Goal: Check status: Check status

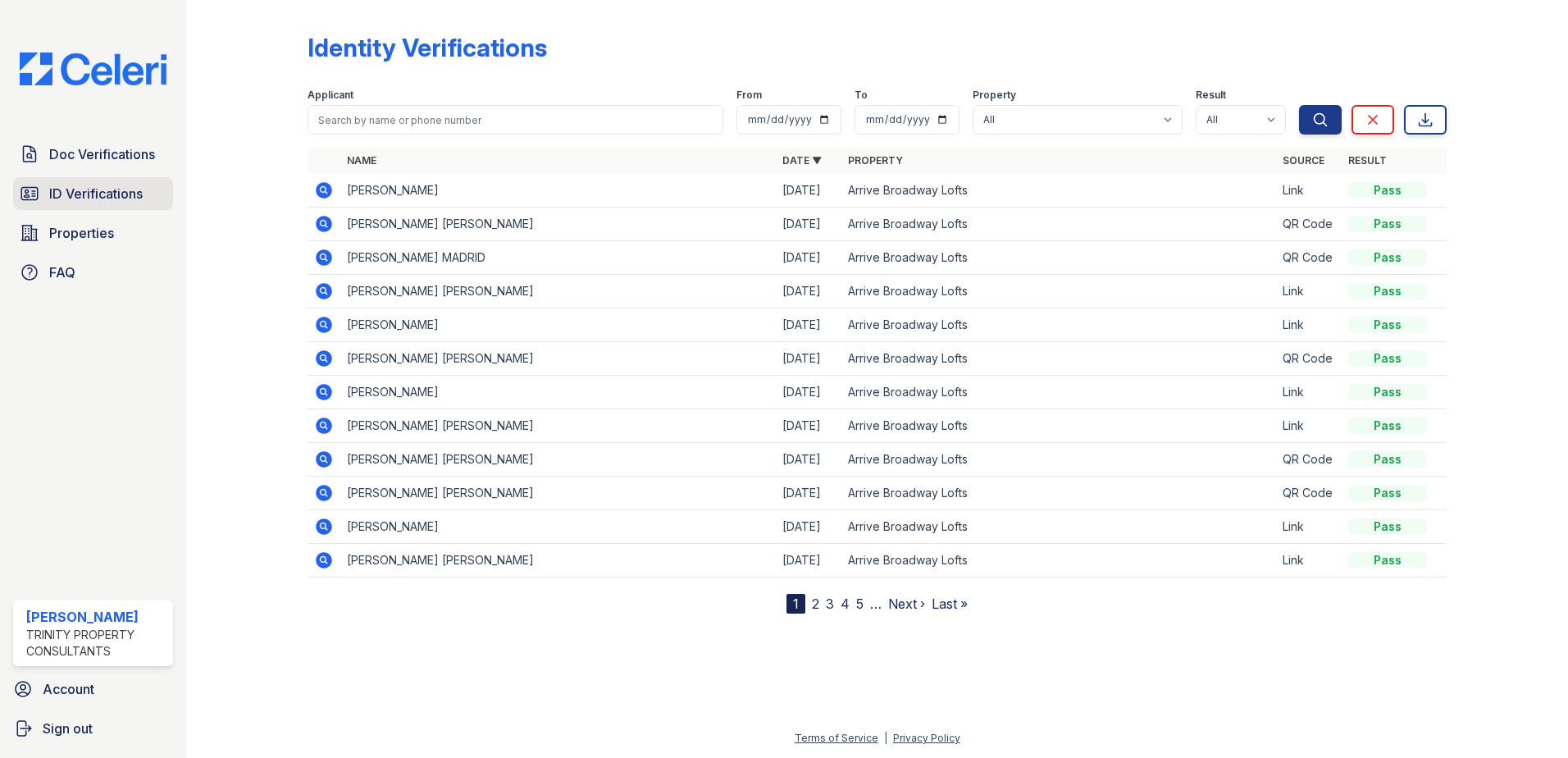
click at [105, 178] on link "ID Verifications" at bounding box center [93, 194] width 160 height 33
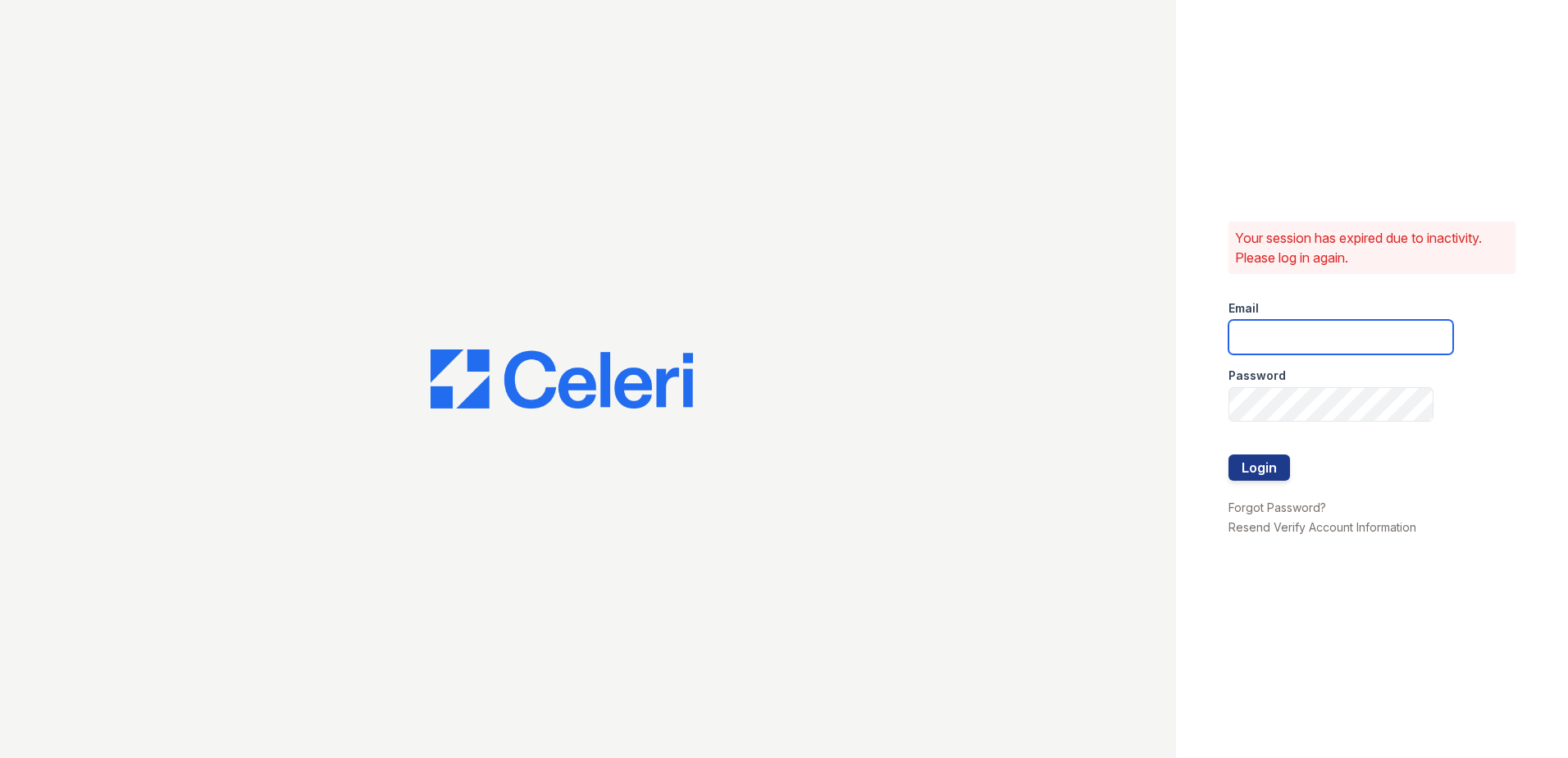
type input "rkramer@trinity-pm.com"
click at [1263, 474] on button "Login" at bounding box center [1259, 468] width 62 height 27
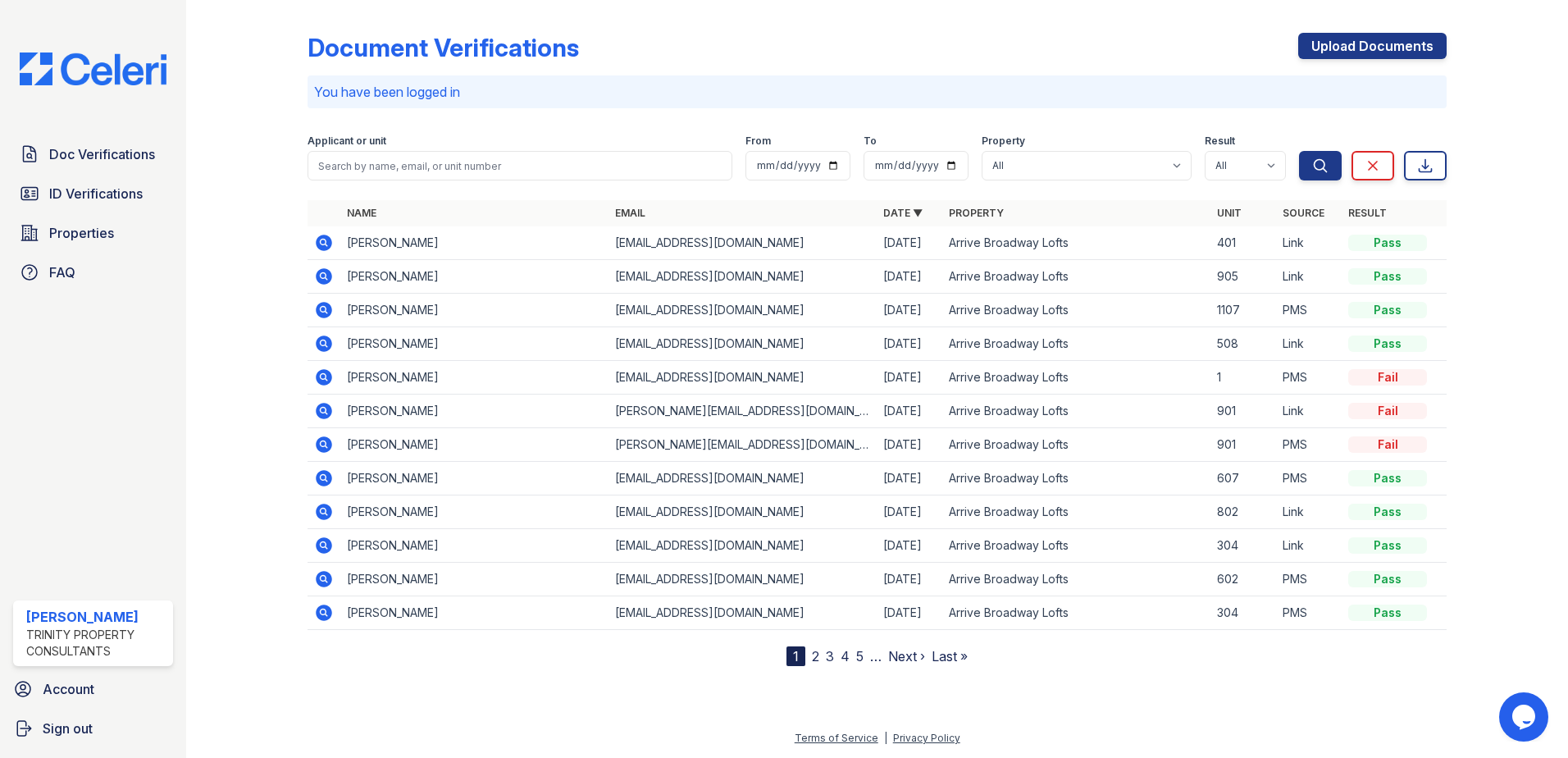
click at [331, 246] on icon at bounding box center [323, 242] width 16 height 16
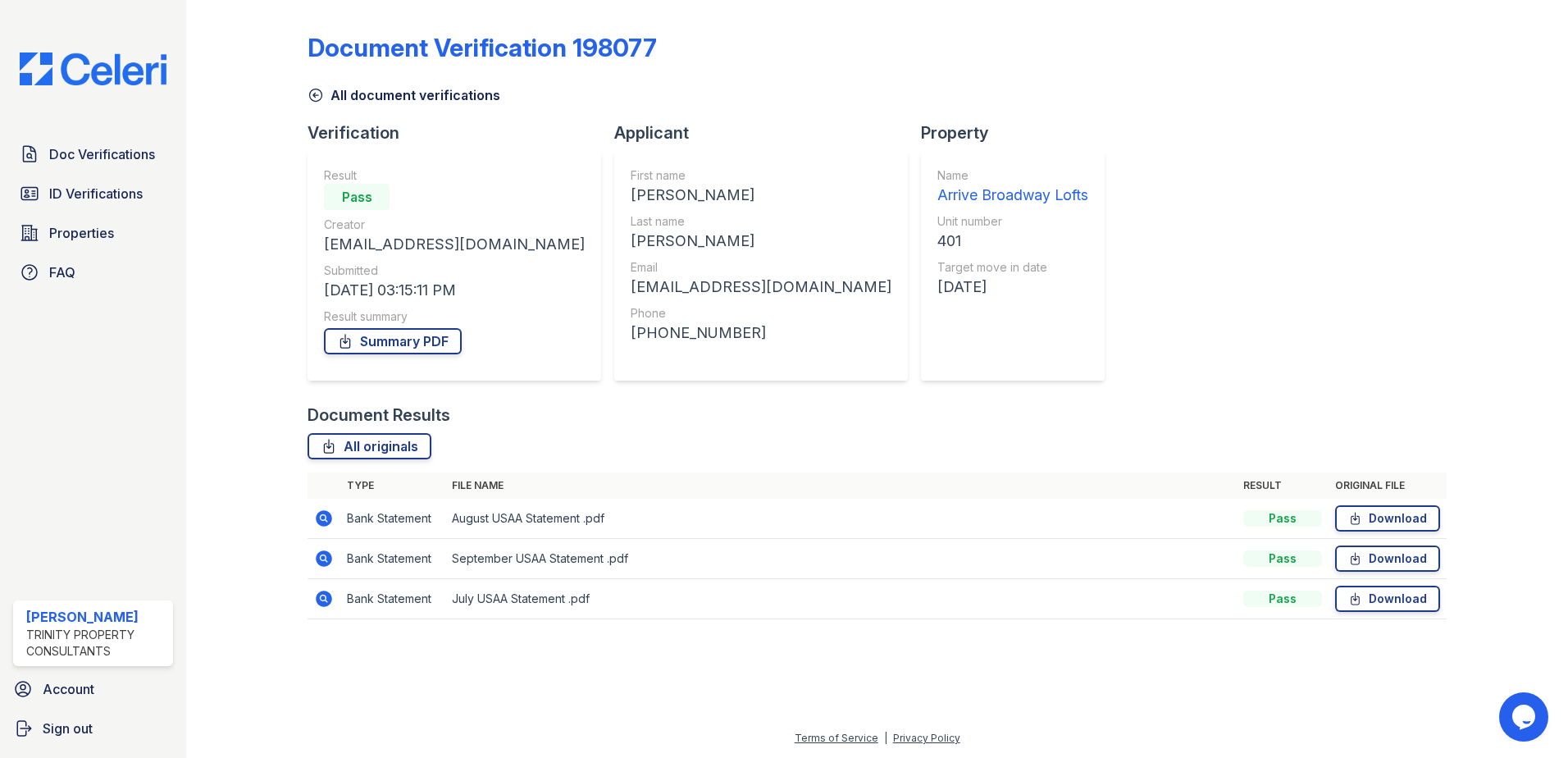
click at [323, 520] on icon at bounding box center [323, 518] width 20 height 20
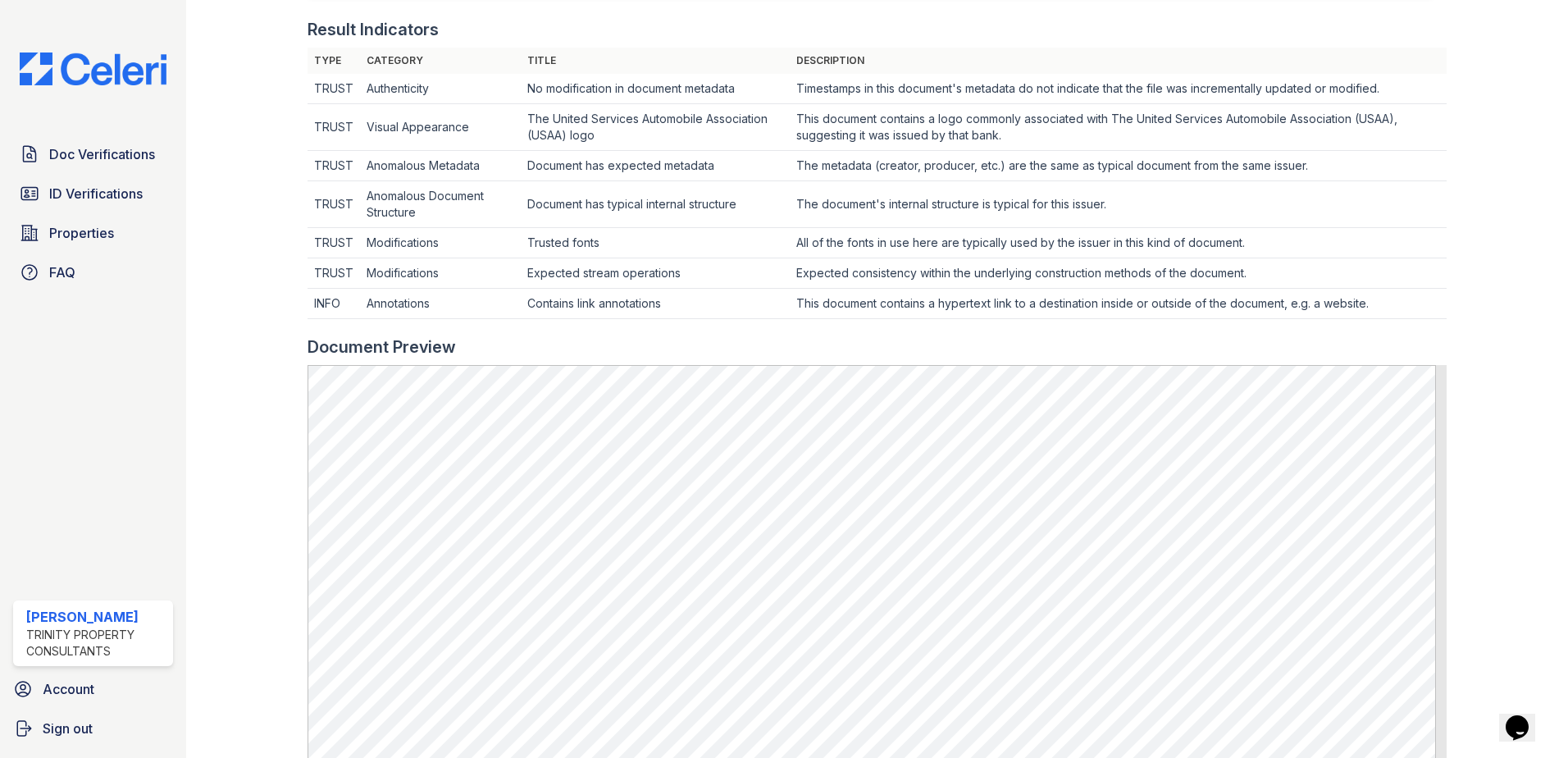
scroll to position [738, 0]
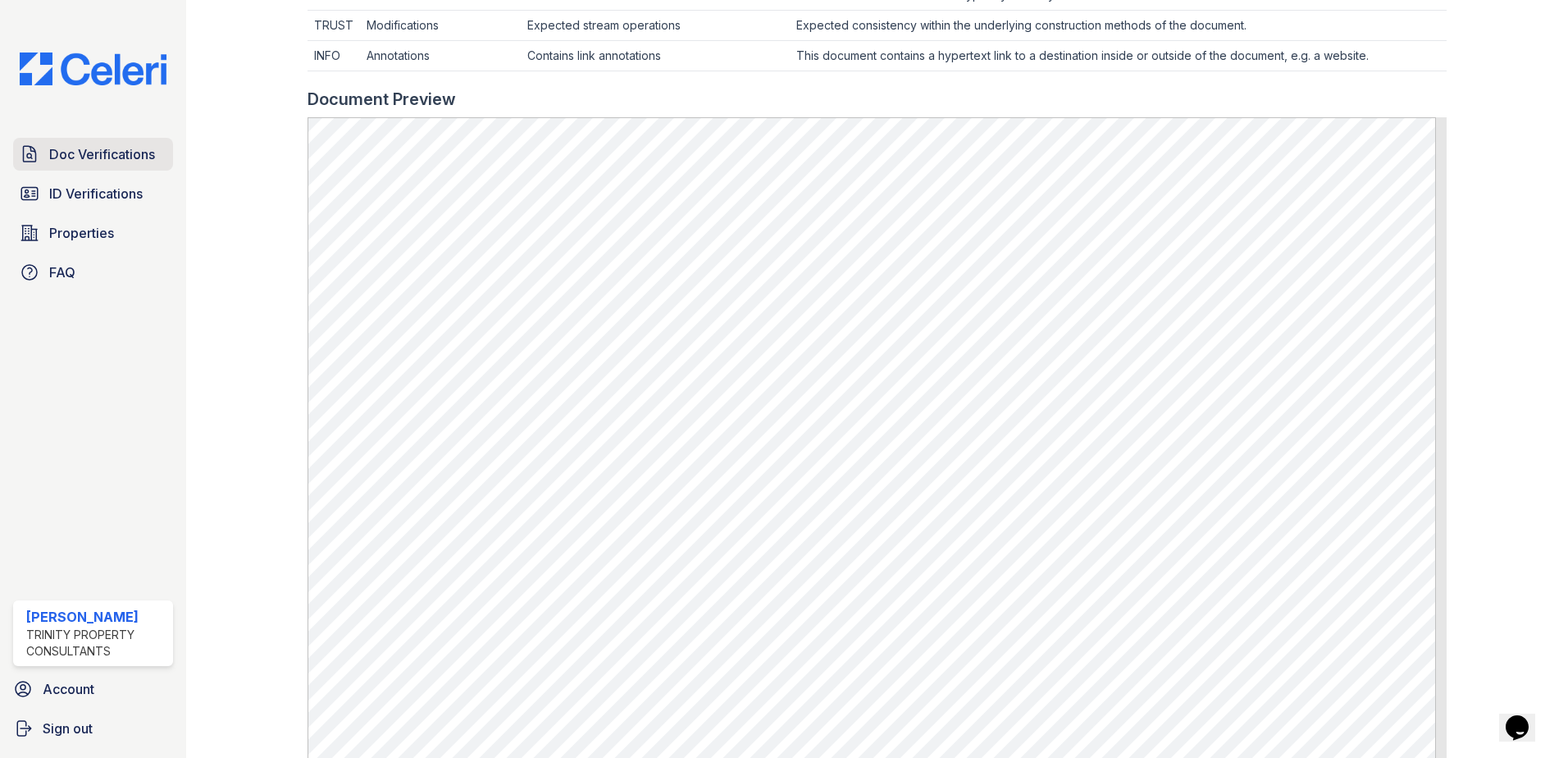
click at [130, 163] on span "Doc Verifications" at bounding box center [102, 154] width 106 height 20
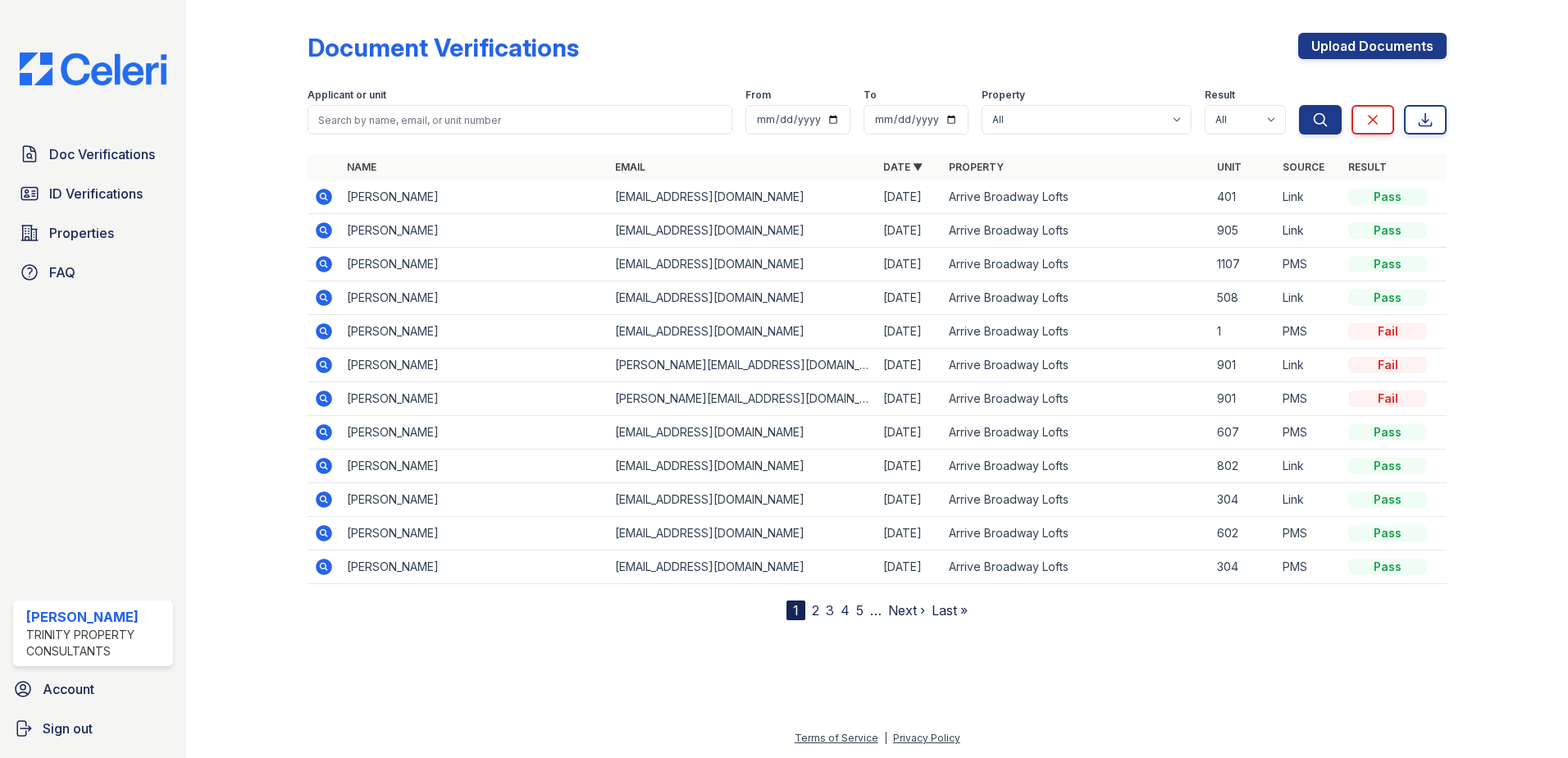
click at [321, 191] on icon at bounding box center [323, 196] width 16 height 16
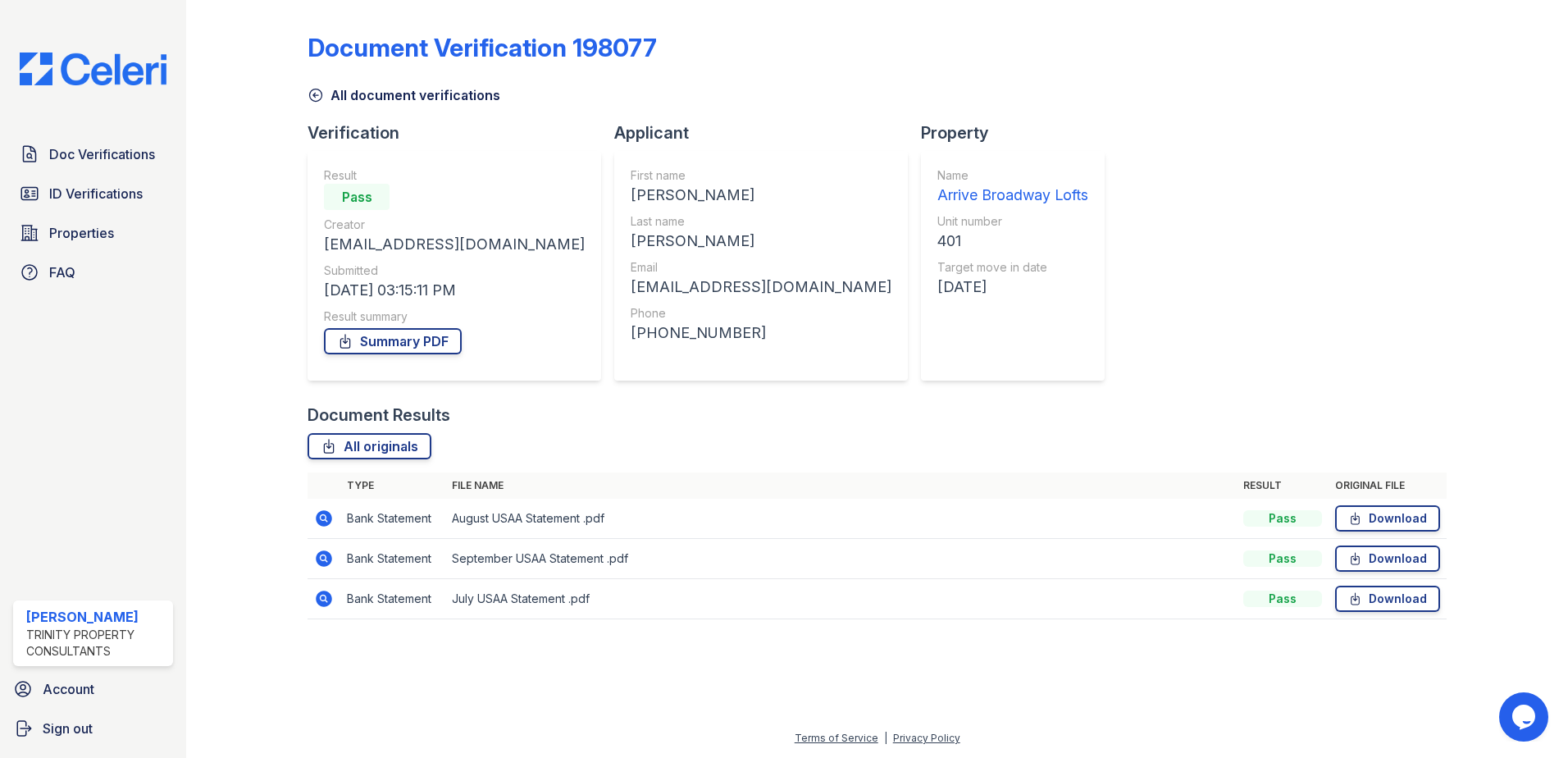
click at [318, 556] on icon at bounding box center [323, 558] width 16 height 16
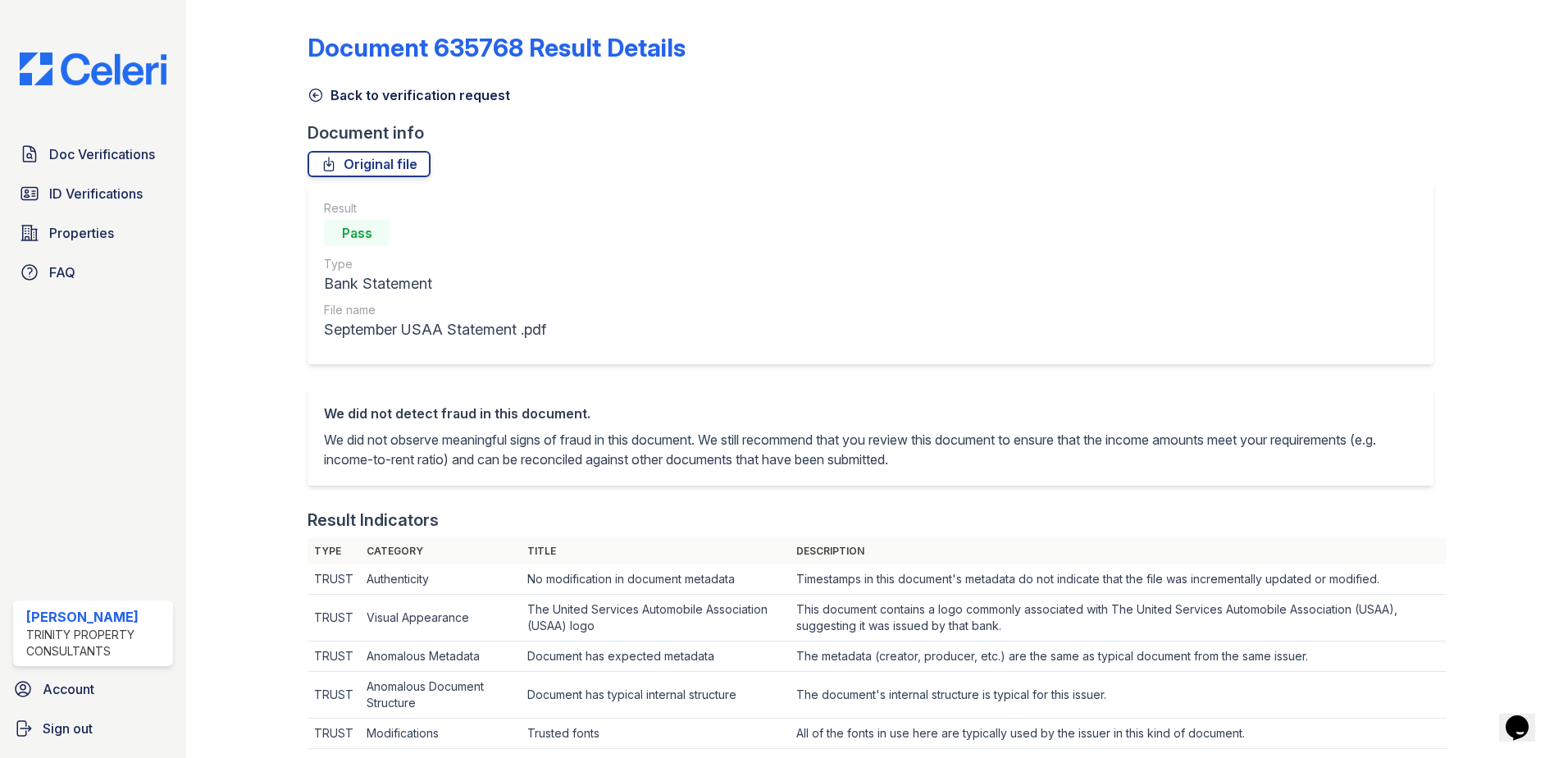
click at [370, 97] on link "Back to verification request" at bounding box center [409, 95] width 203 height 20
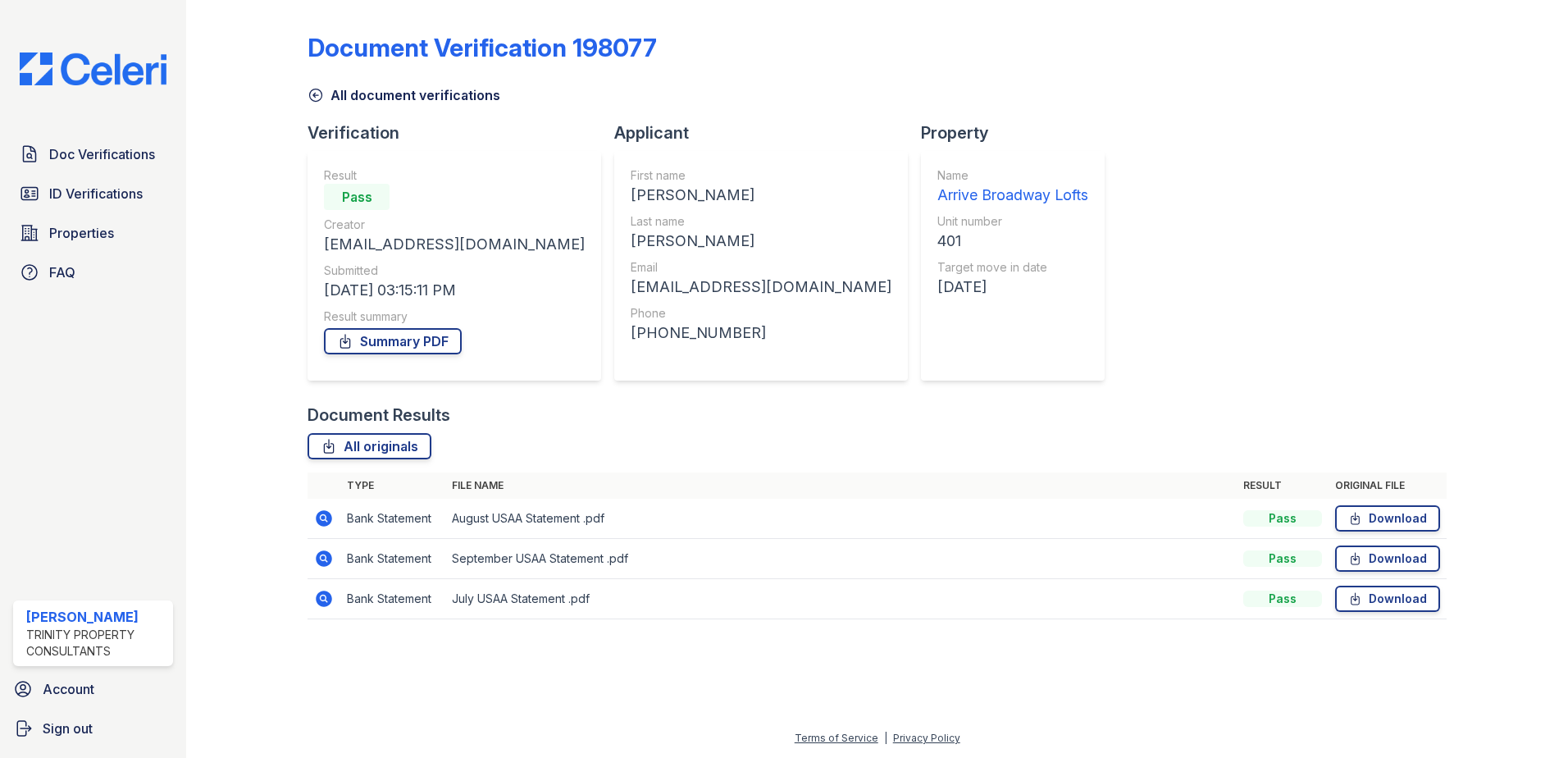
click at [324, 605] on icon at bounding box center [323, 599] width 16 height 16
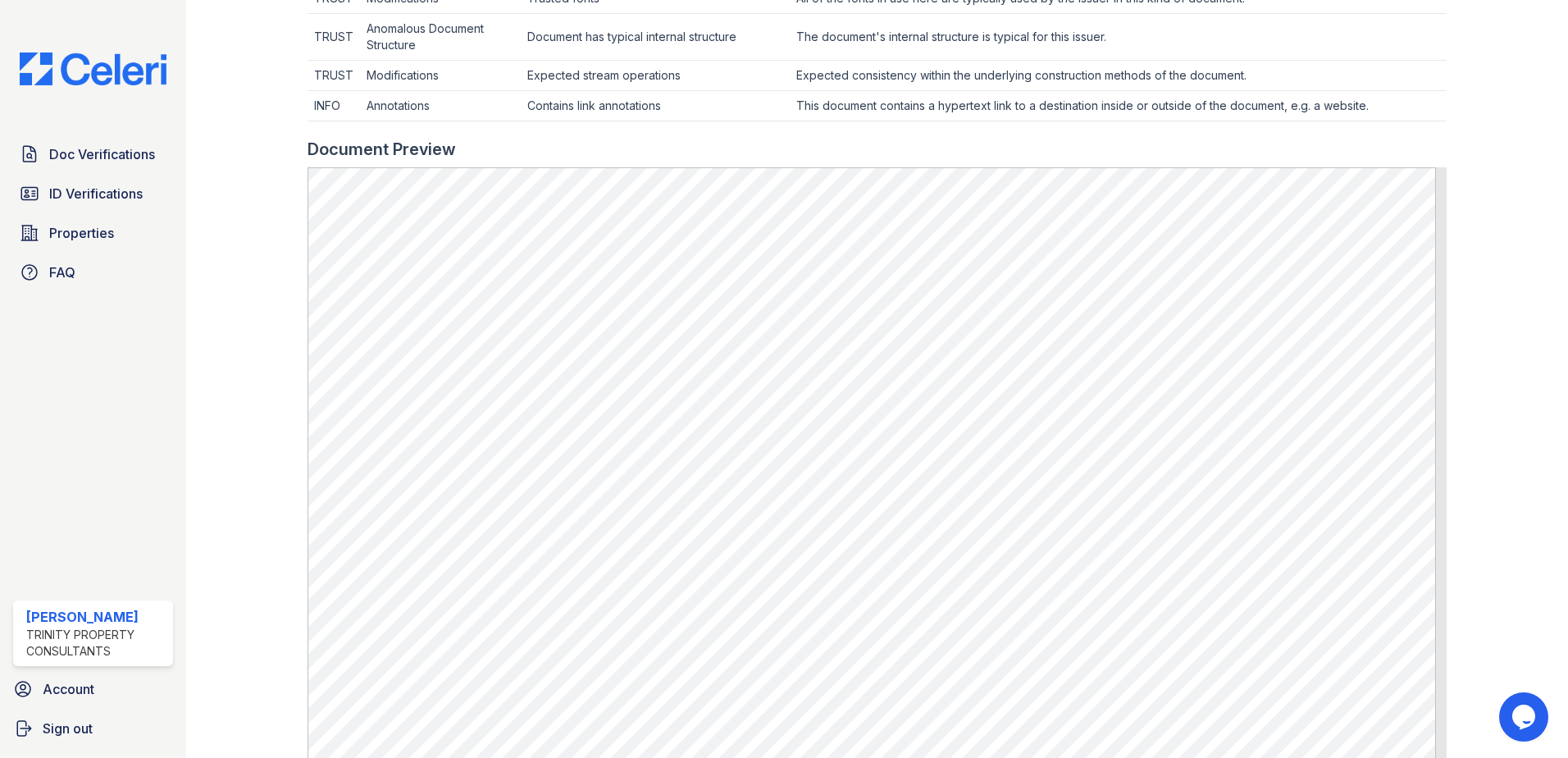
scroll to position [738, 0]
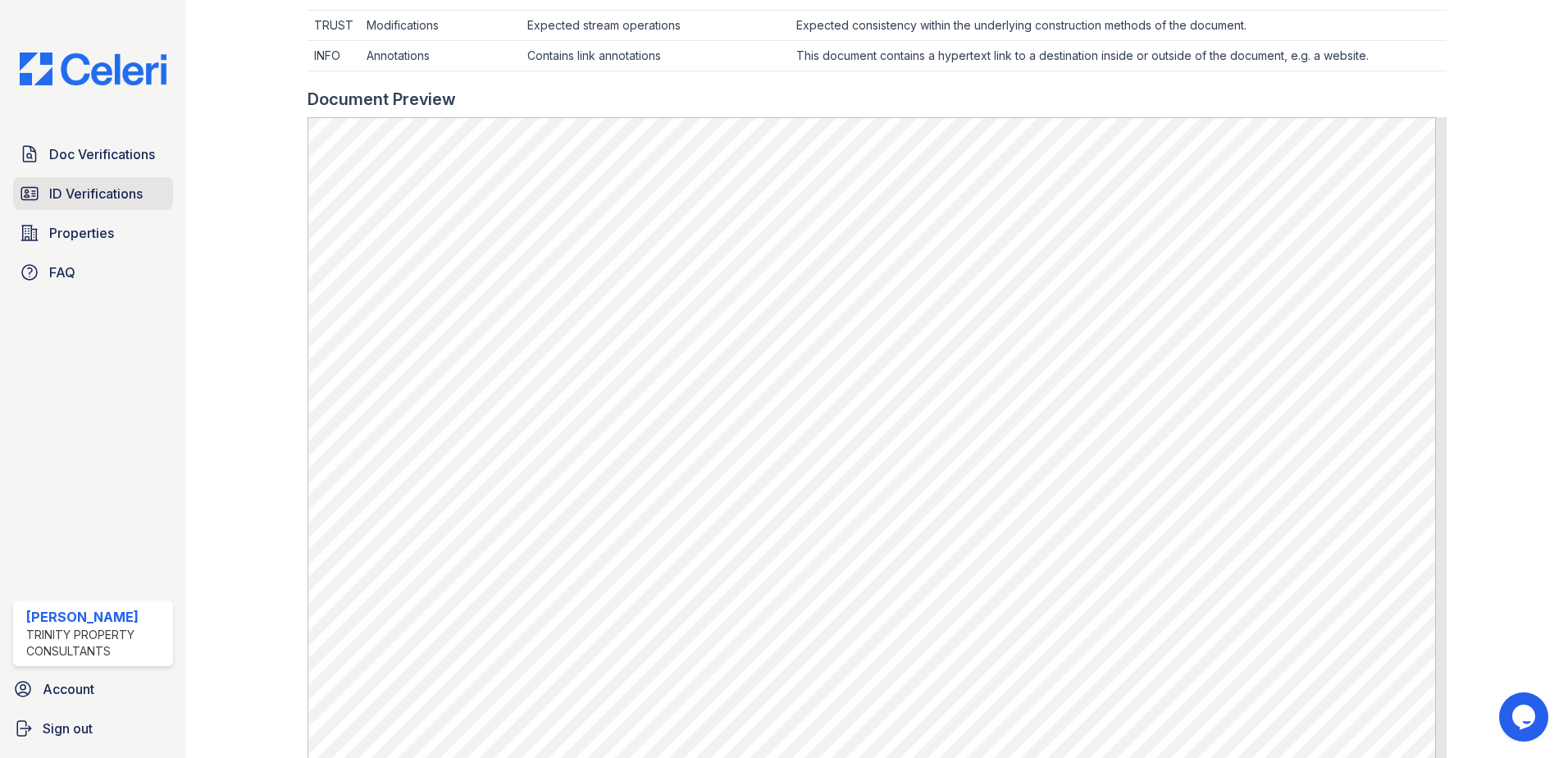
click at [78, 199] on span "ID Verifications" at bounding box center [96, 194] width 94 height 20
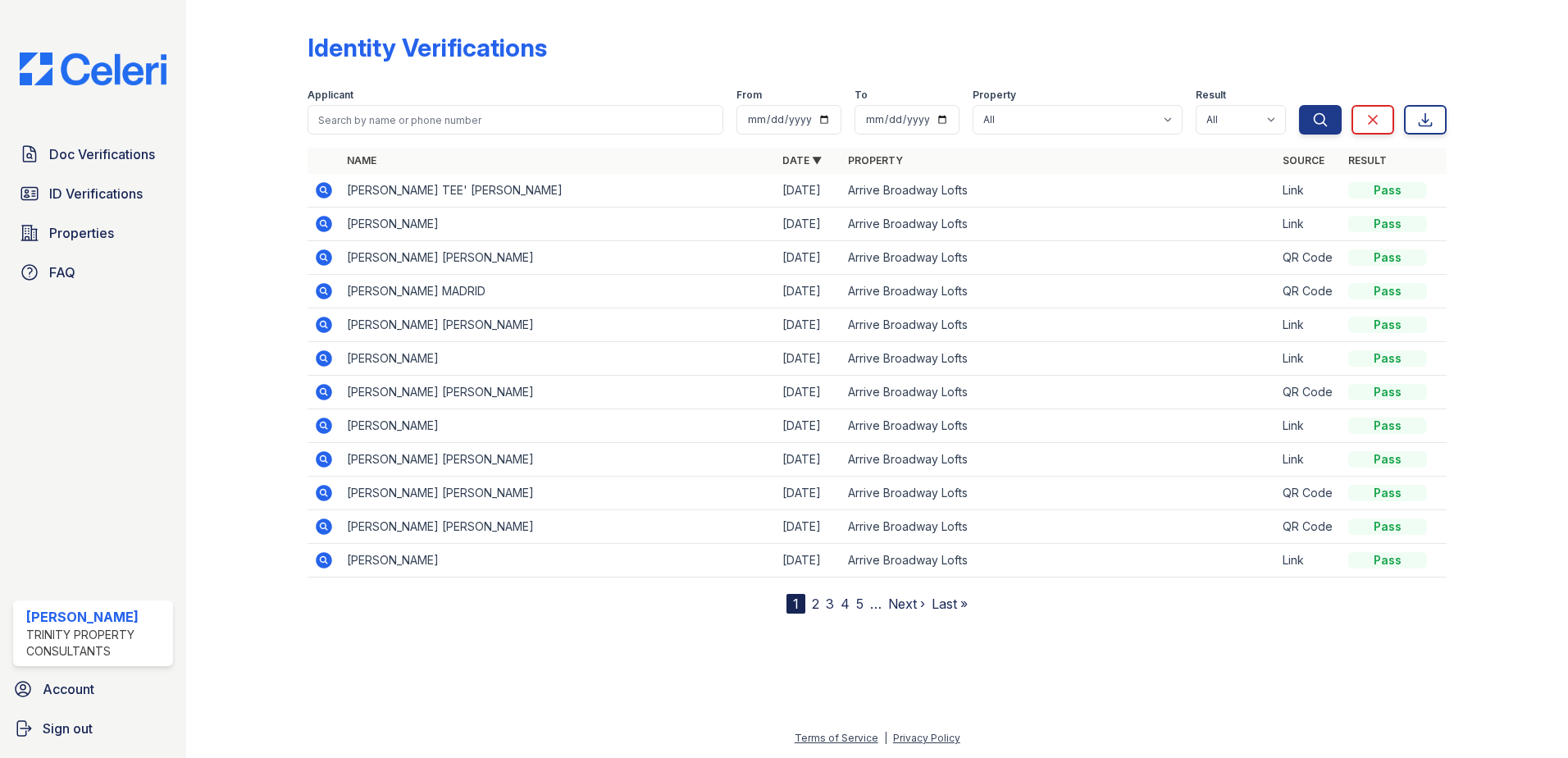
click at [328, 193] on icon at bounding box center [323, 190] width 16 height 16
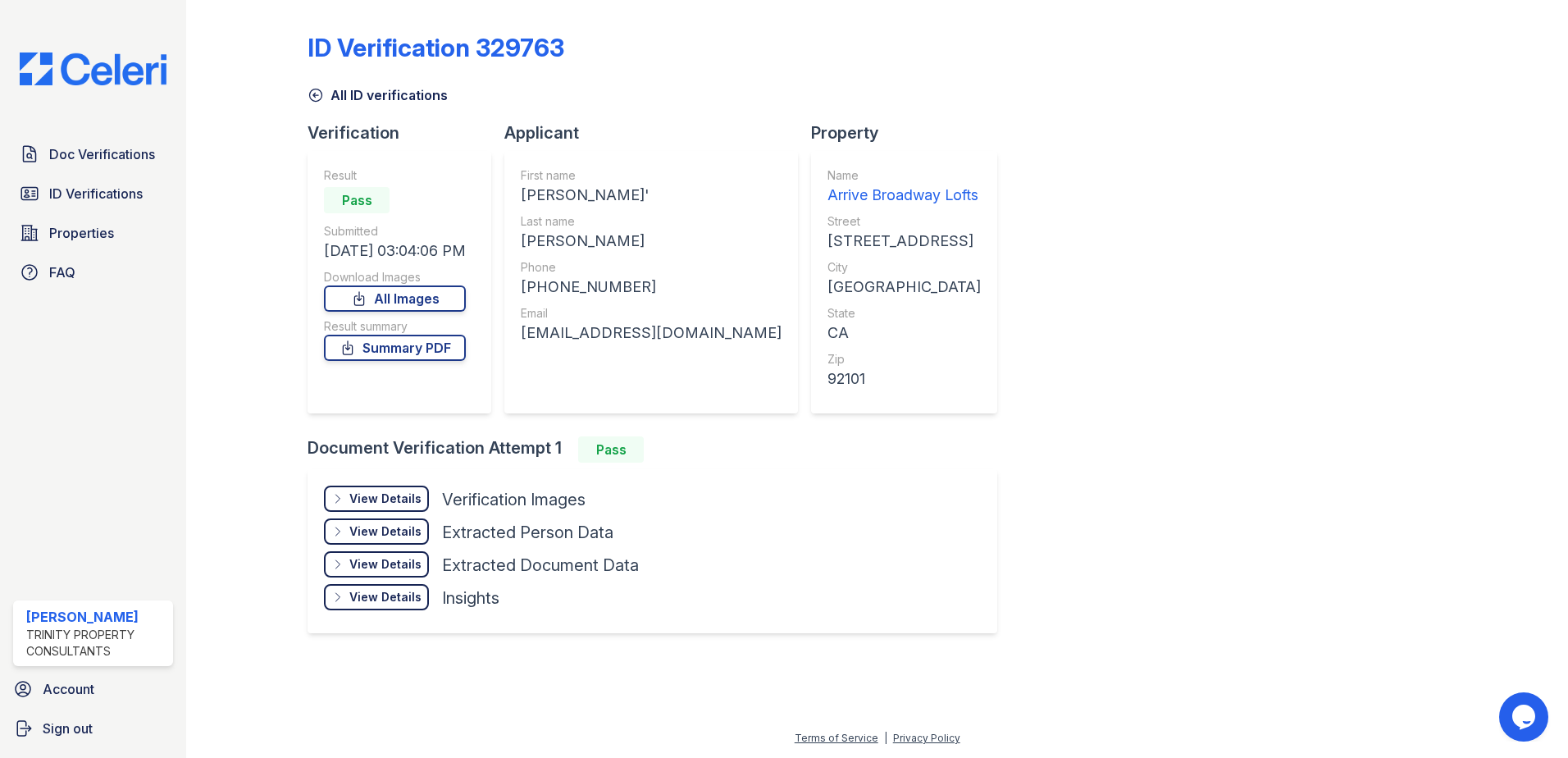
click at [403, 498] on div "View Details" at bounding box center [385, 498] width 72 height 16
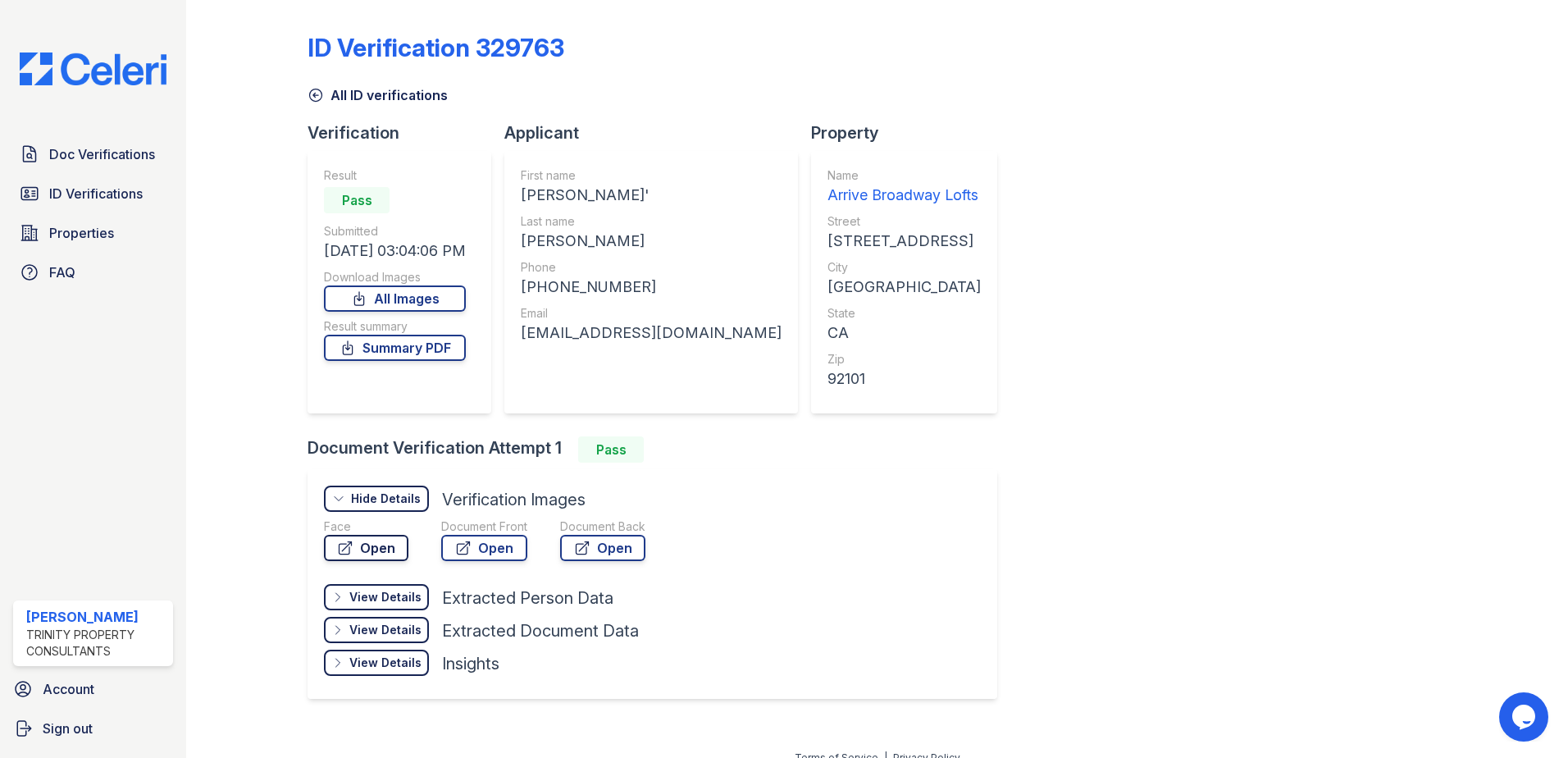
click at [382, 557] on link "Open" at bounding box center [366, 548] width 84 height 27
click at [500, 548] on link "Open" at bounding box center [484, 548] width 86 height 27
click at [98, 200] on span "ID Verifications" at bounding box center [96, 194] width 94 height 20
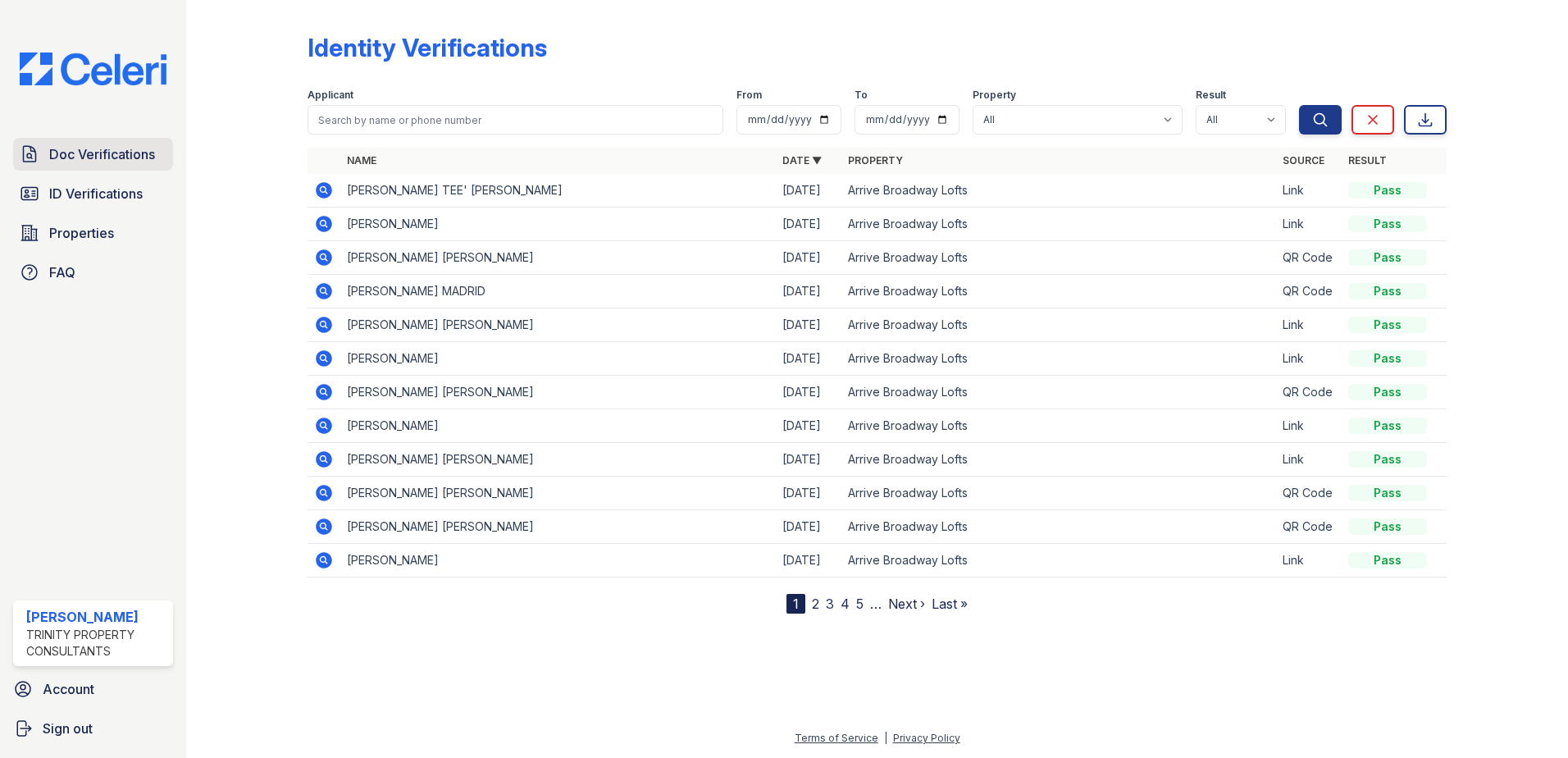
click at [138, 166] on link "Doc Verifications" at bounding box center [93, 154] width 160 height 33
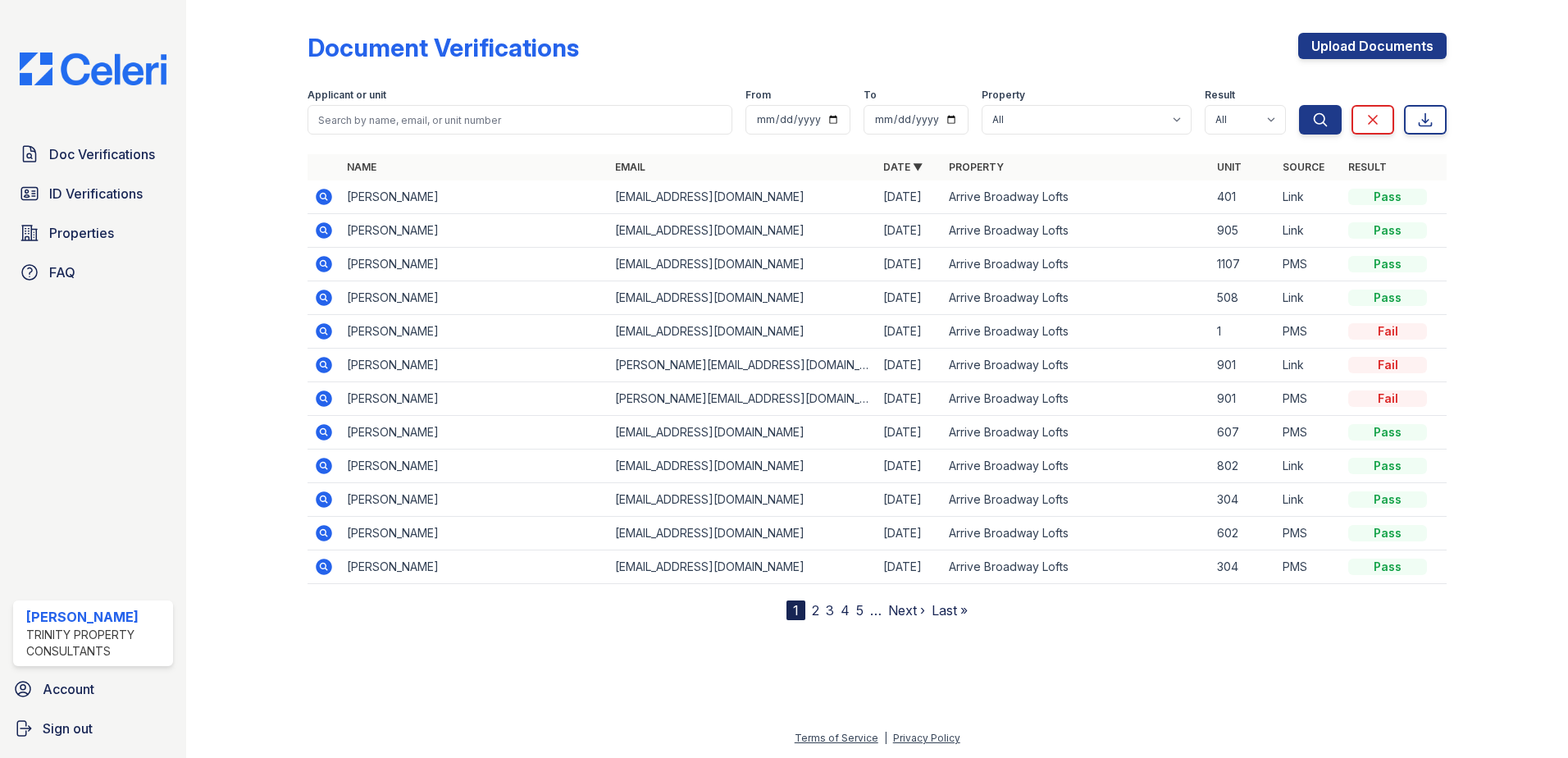
click at [326, 198] on icon at bounding box center [323, 196] width 20 height 20
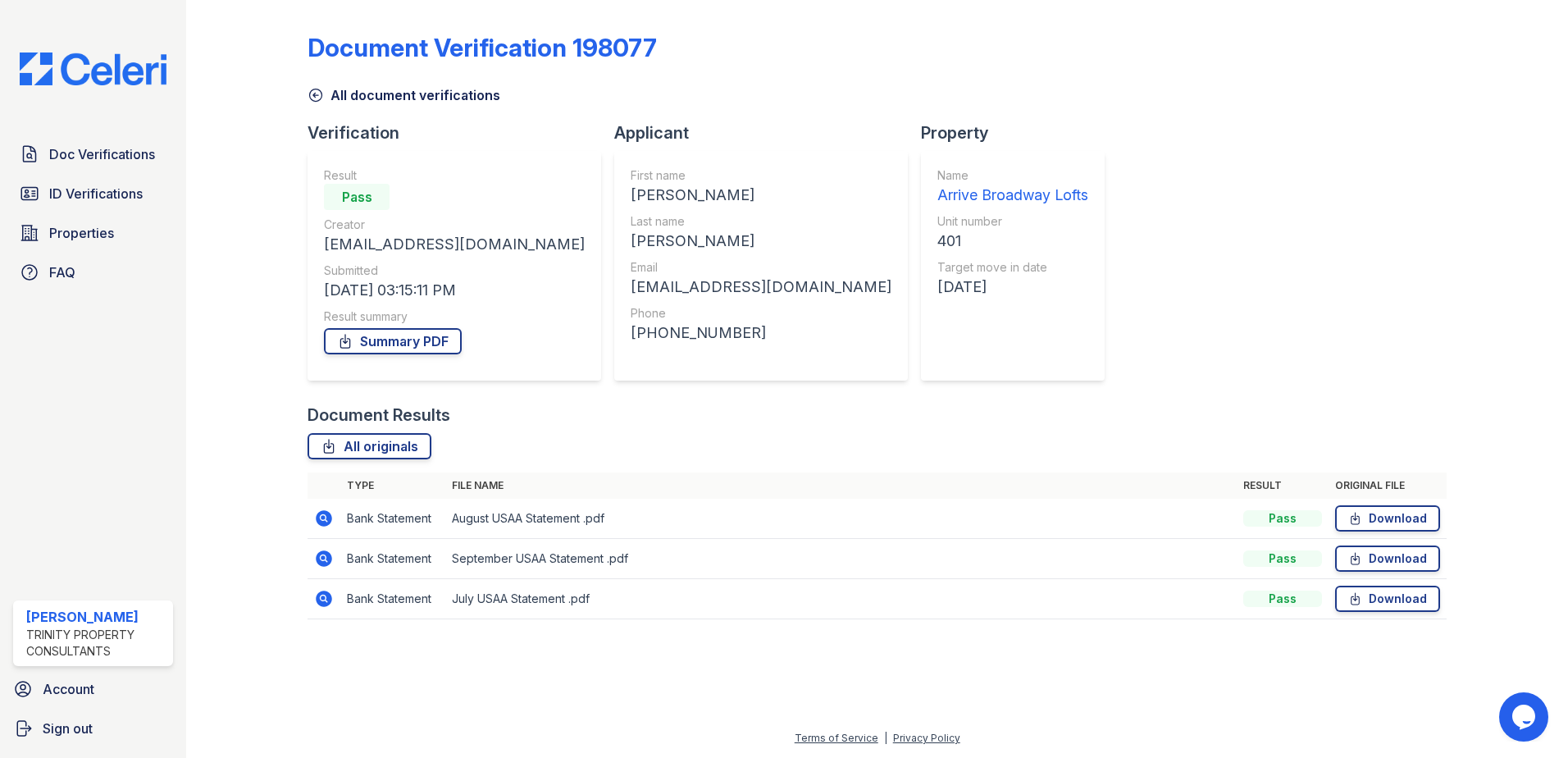
click at [324, 517] on icon at bounding box center [323, 517] width 4 height 4
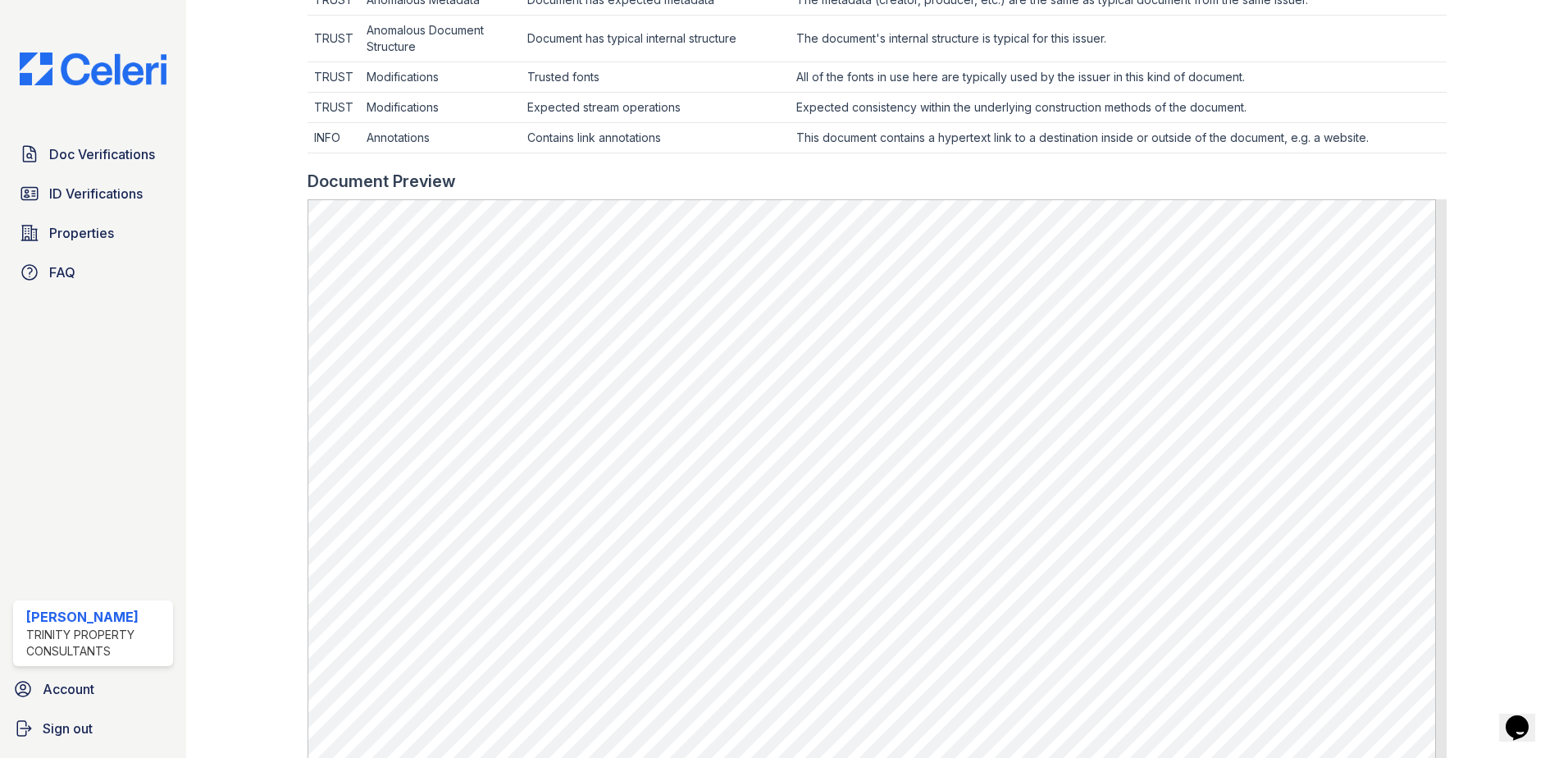
scroll to position [912, 0]
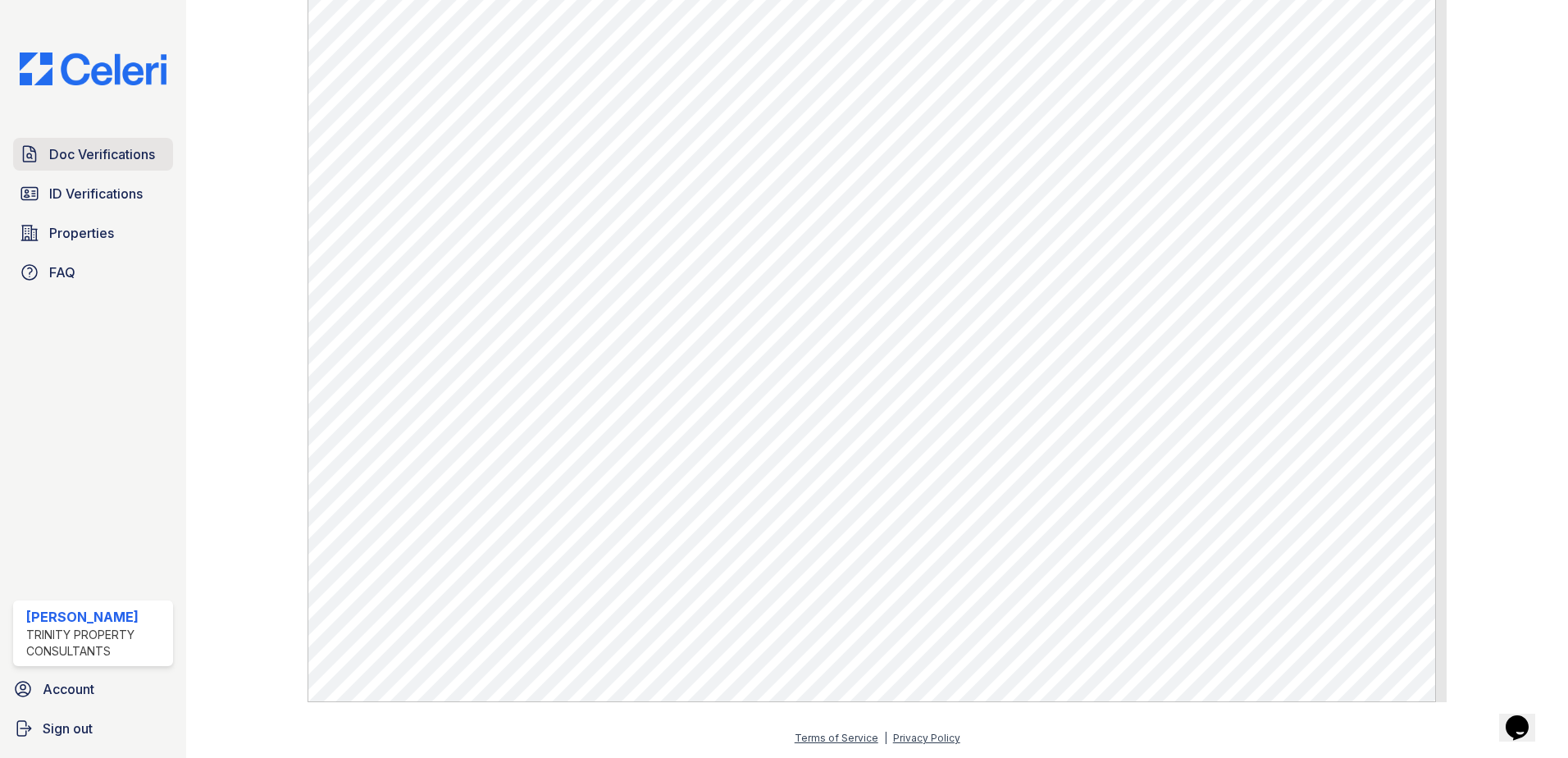
click at [142, 153] on span "Doc Verifications" at bounding box center [102, 154] width 106 height 20
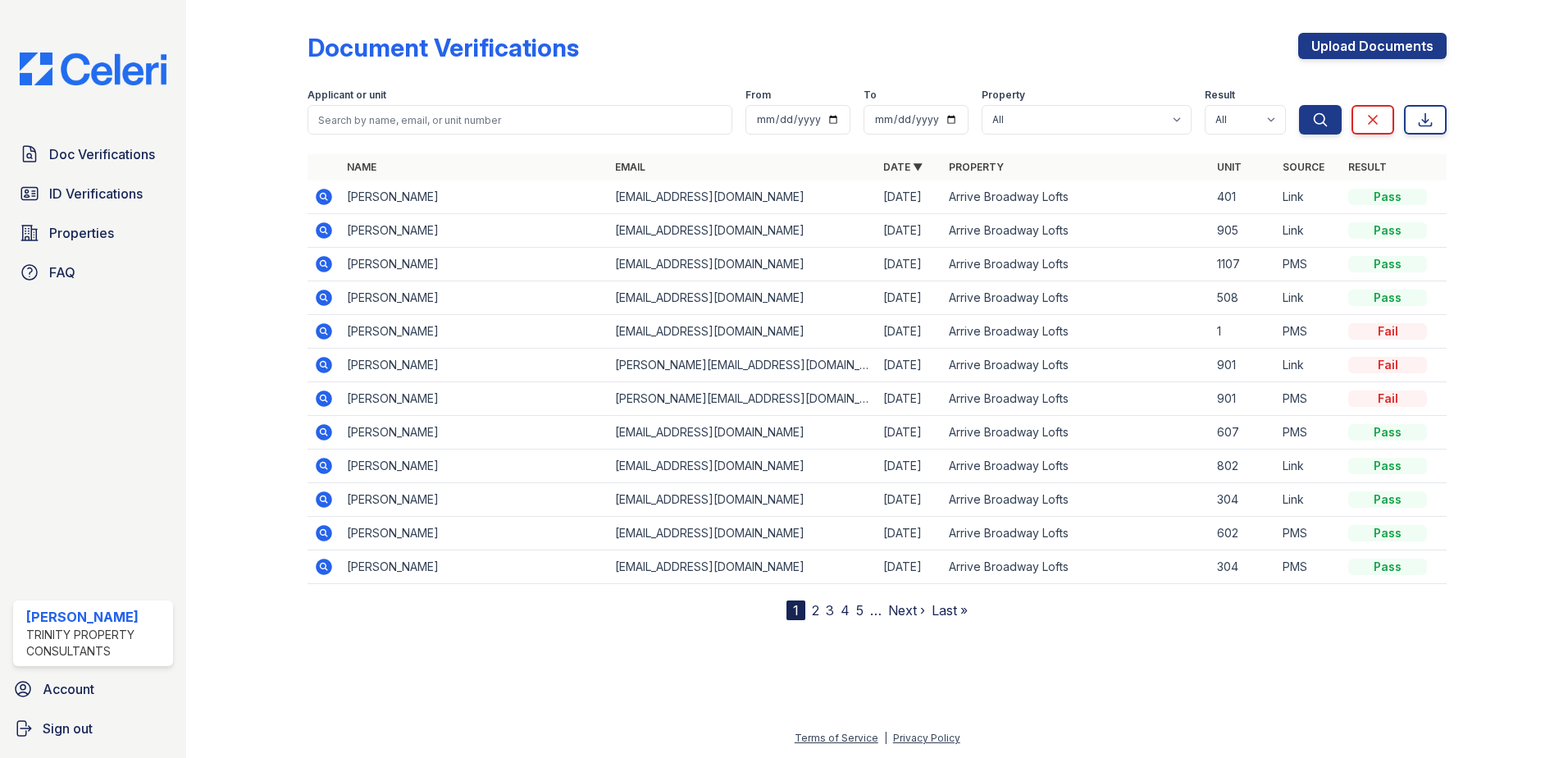
click at [324, 193] on icon at bounding box center [323, 196] width 20 height 20
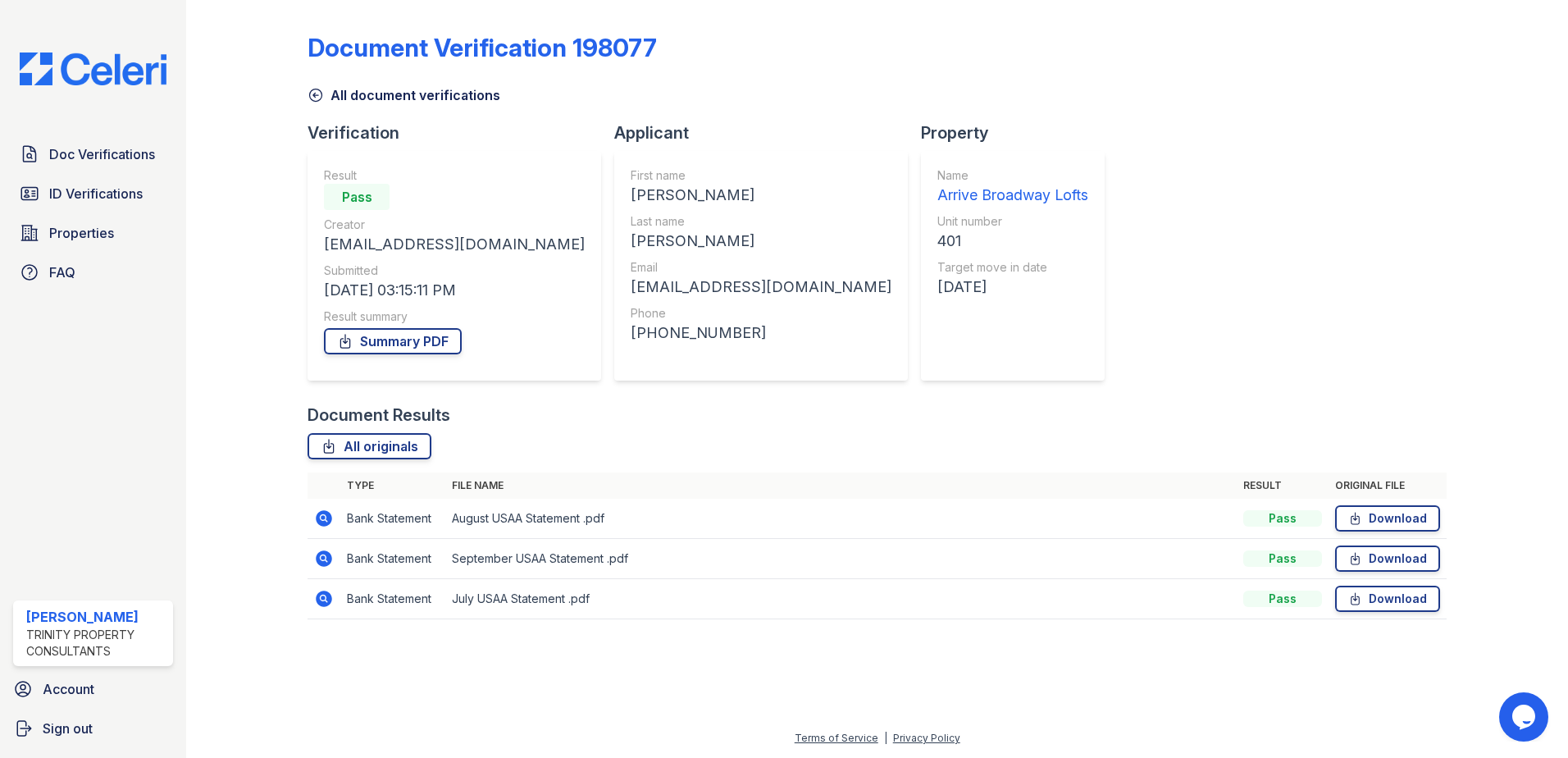
click at [320, 561] on icon at bounding box center [323, 558] width 16 height 16
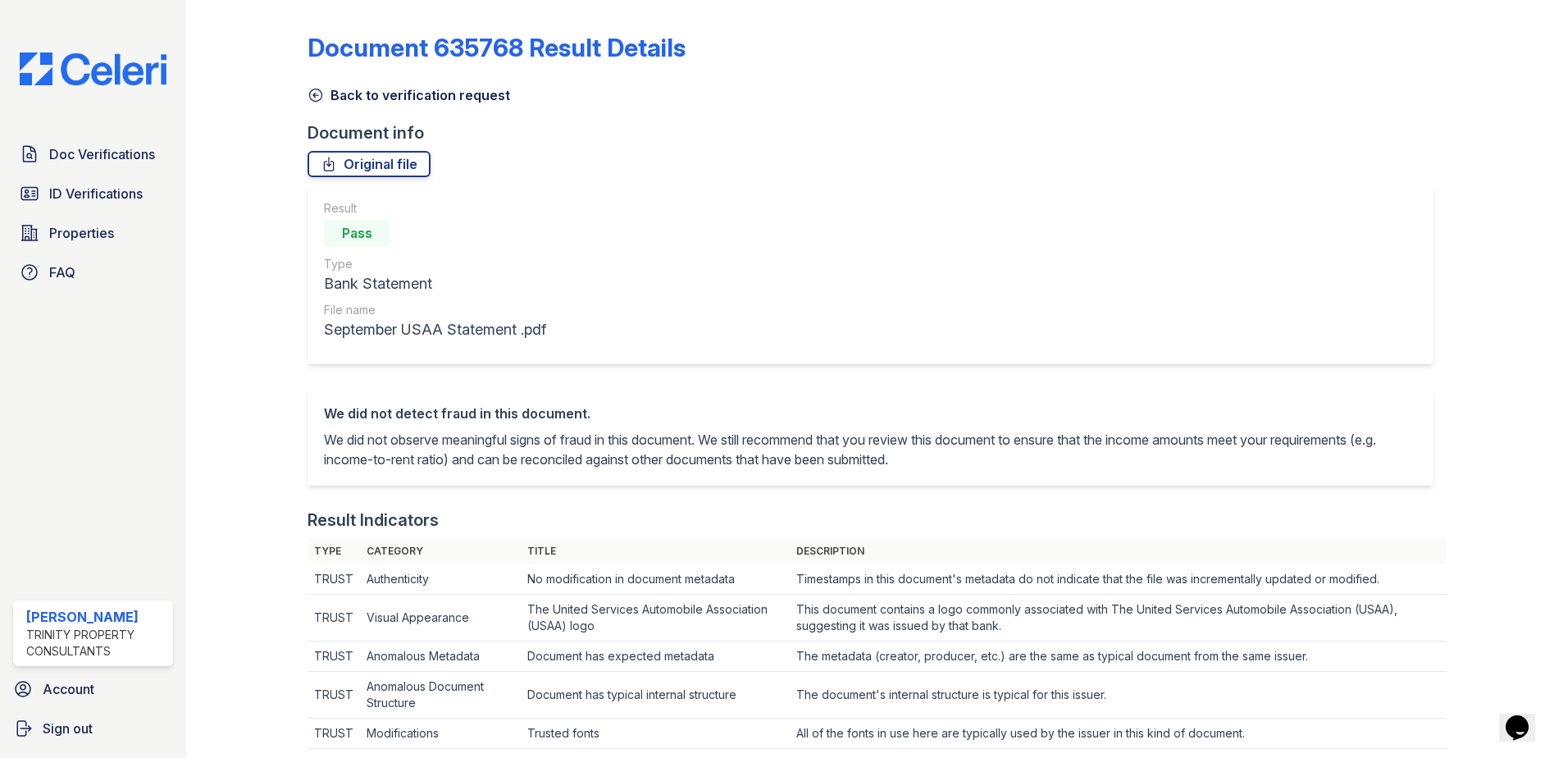
click at [463, 93] on link "Back to verification request" at bounding box center [409, 95] width 203 height 20
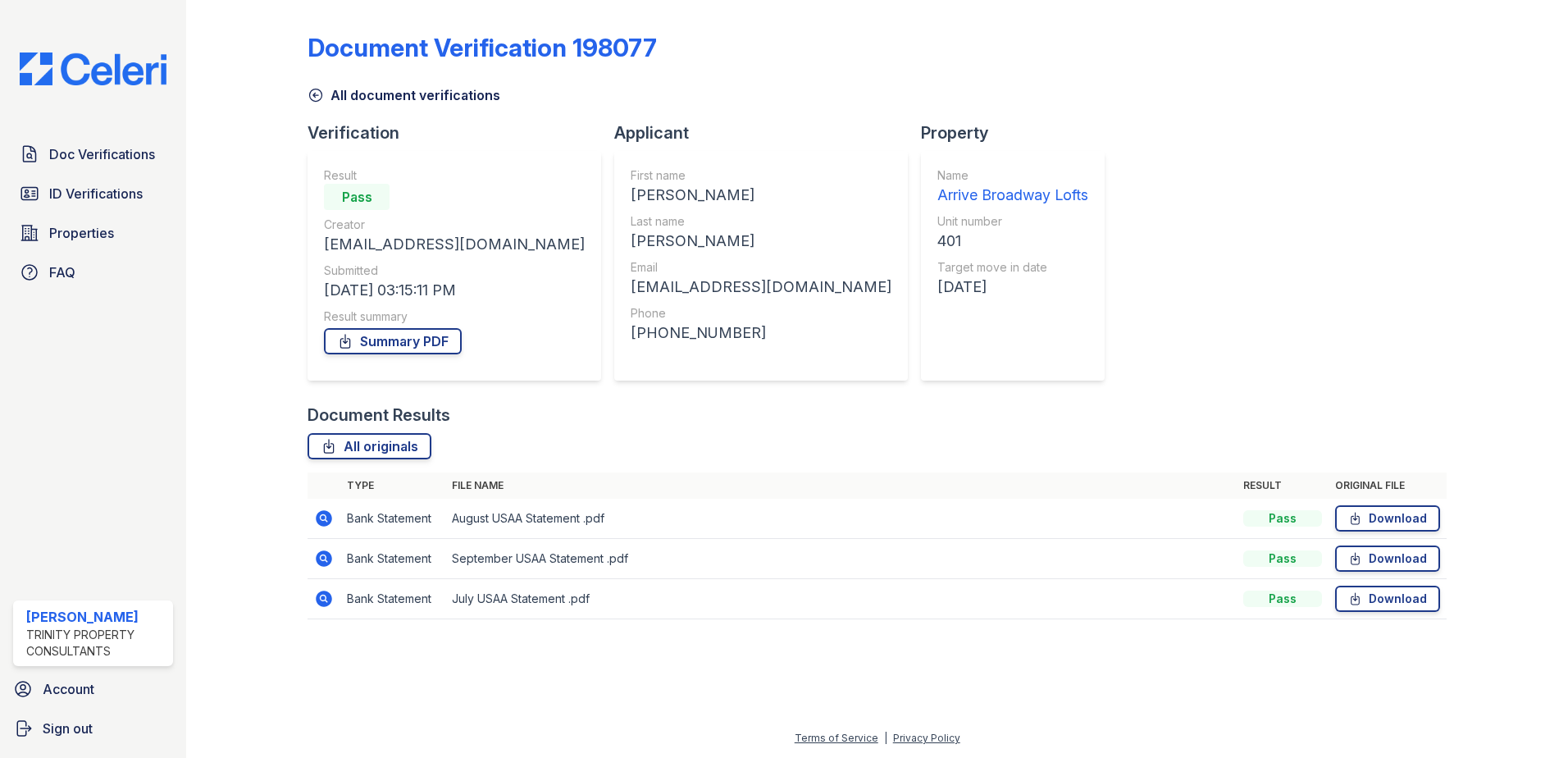
click at [321, 520] on icon at bounding box center [323, 518] width 16 height 16
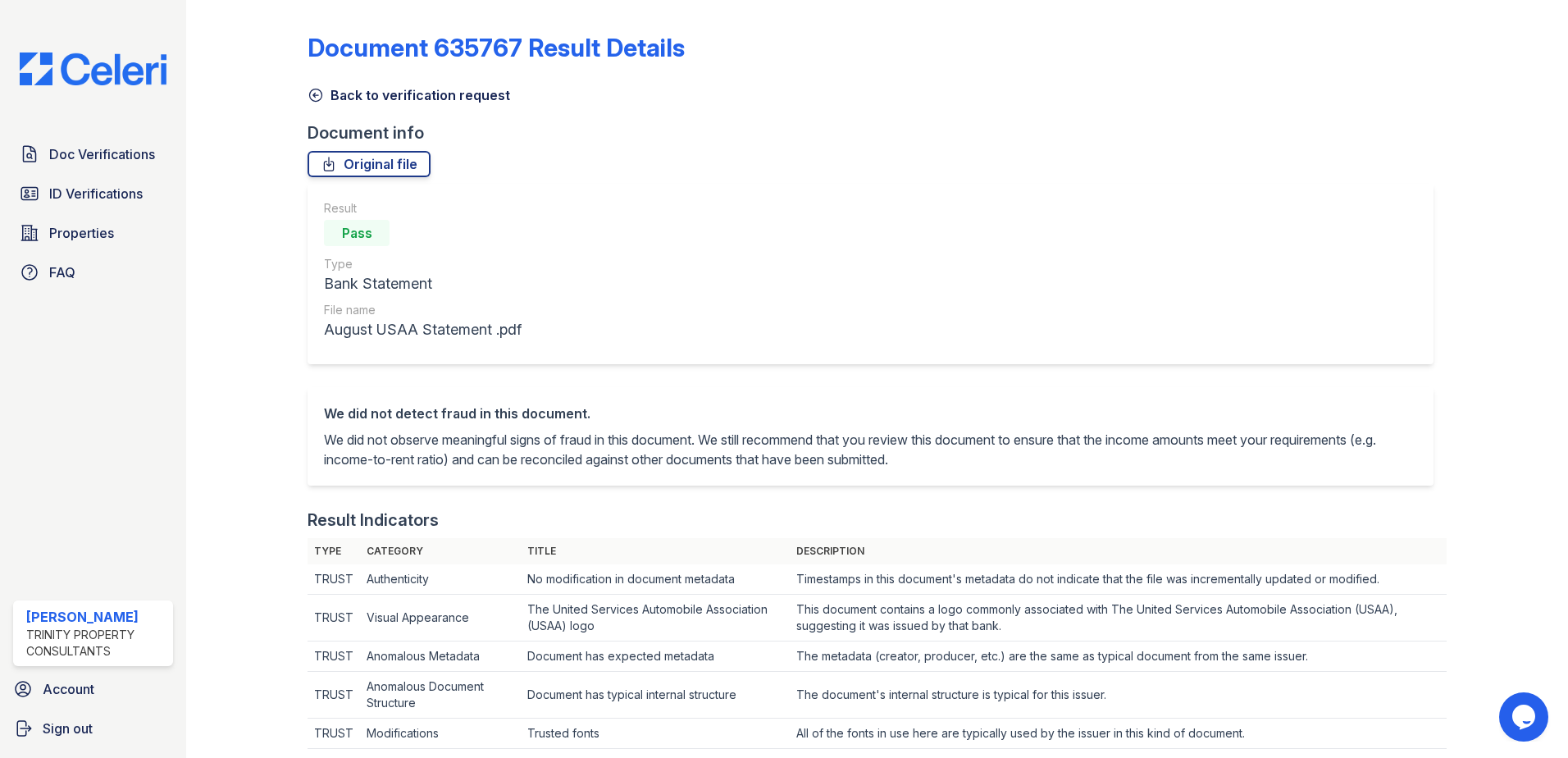
click at [384, 88] on link "Back to verification request" at bounding box center [409, 95] width 203 height 20
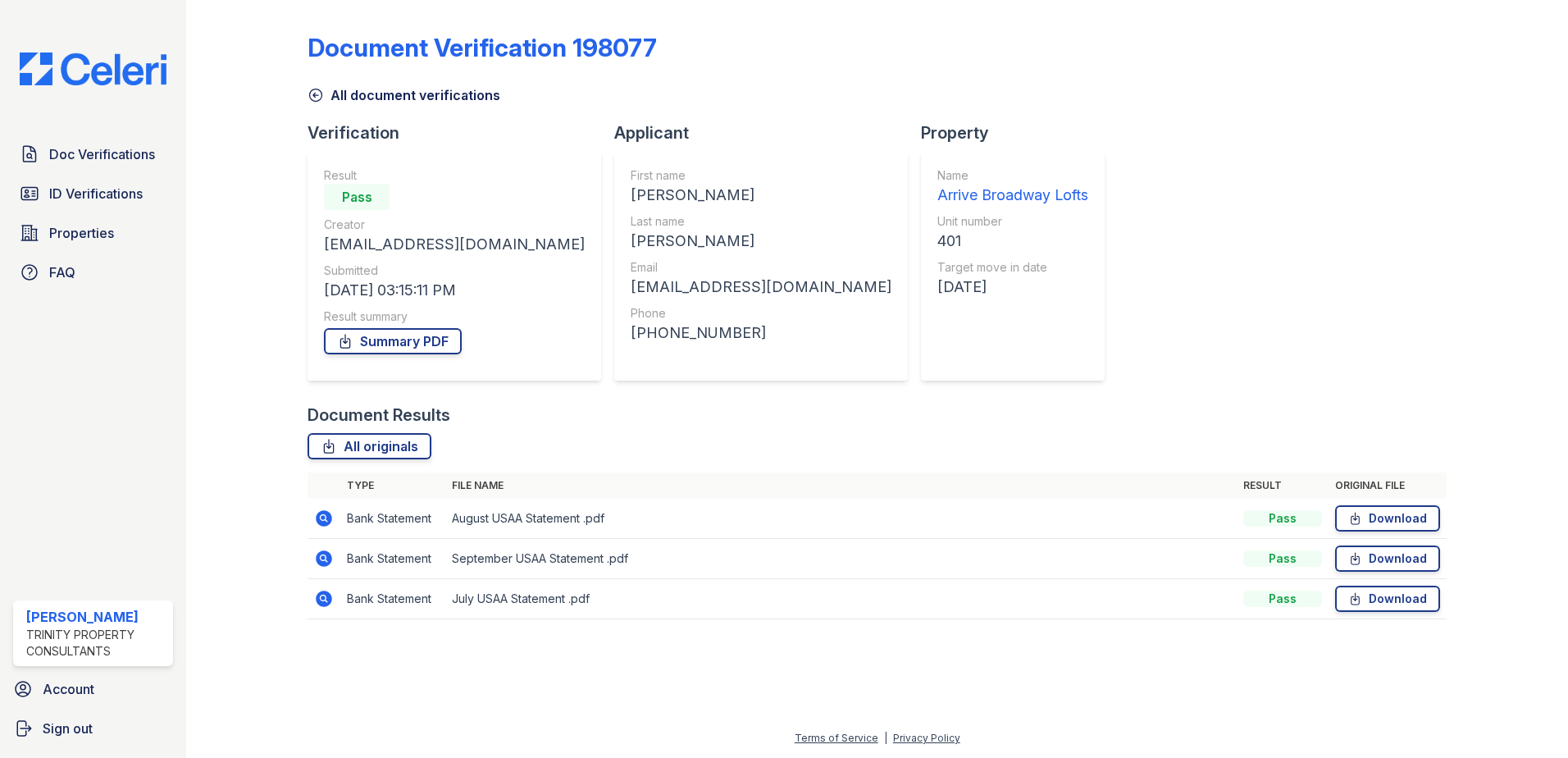
click at [321, 516] on icon at bounding box center [323, 518] width 20 height 20
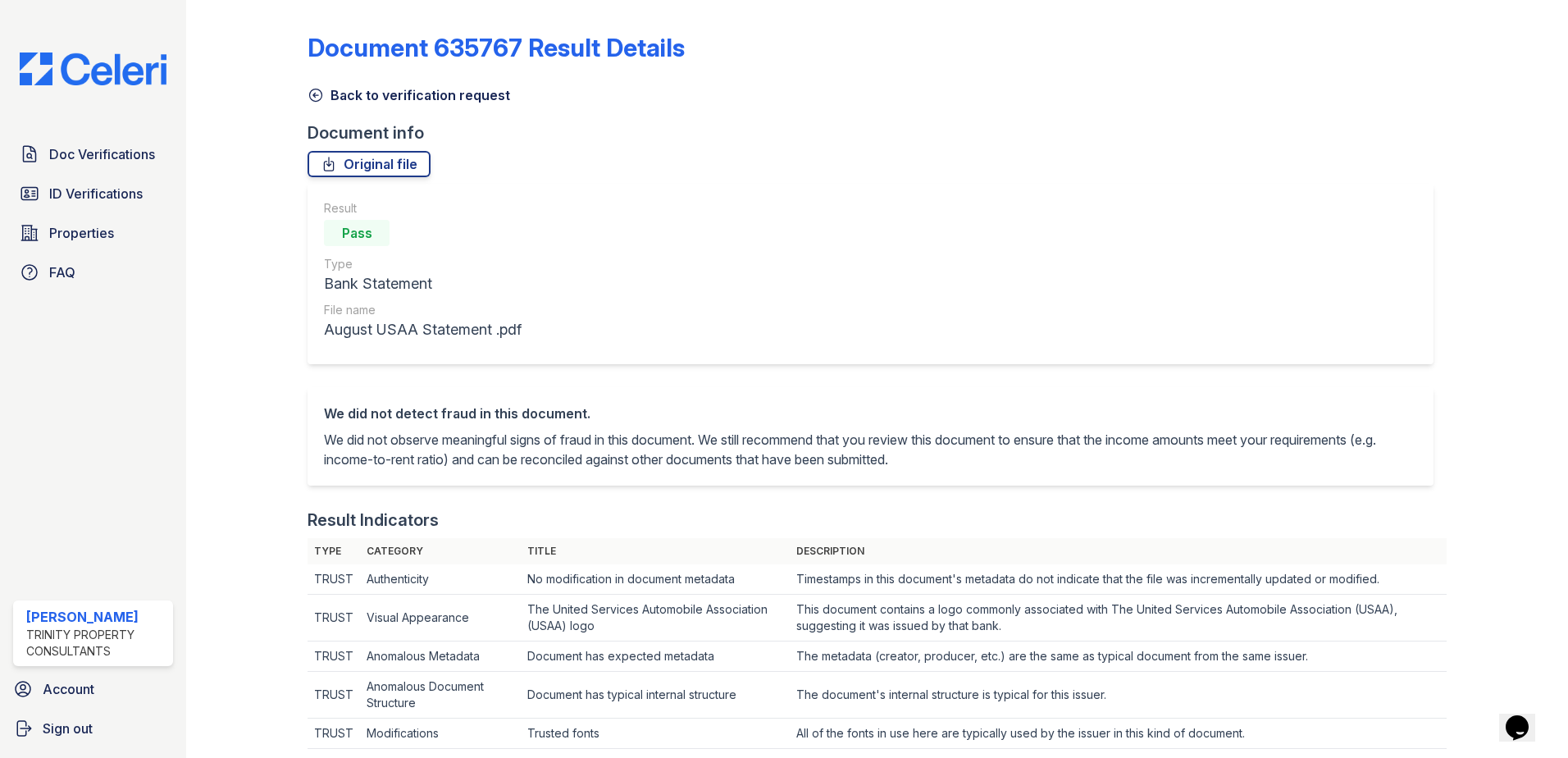
click at [337, 92] on link "Back to verification request" at bounding box center [409, 95] width 203 height 20
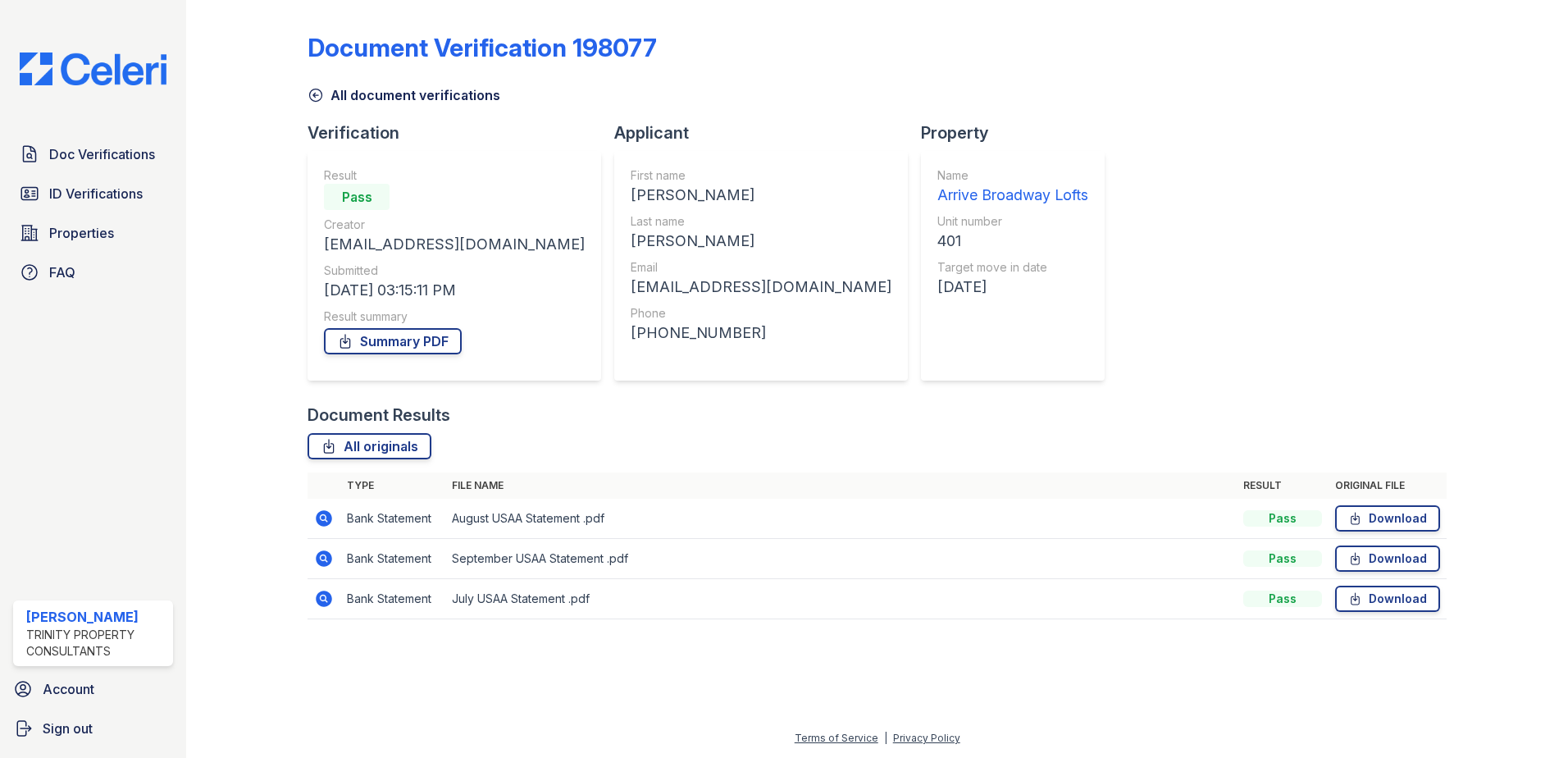
click at [326, 601] on icon at bounding box center [323, 599] width 20 height 20
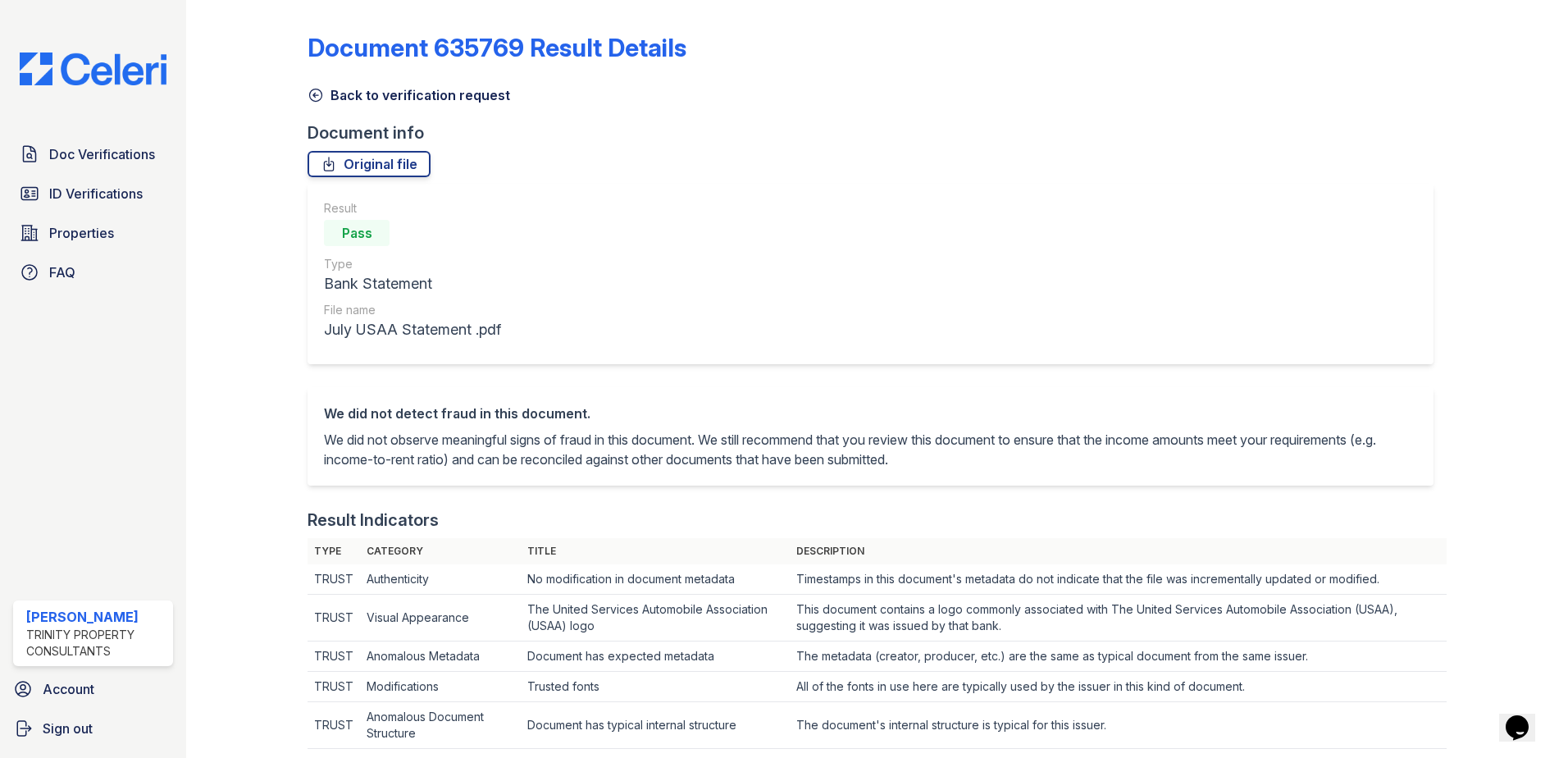
click at [381, 101] on link "Back to verification request" at bounding box center [409, 95] width 203 height 20
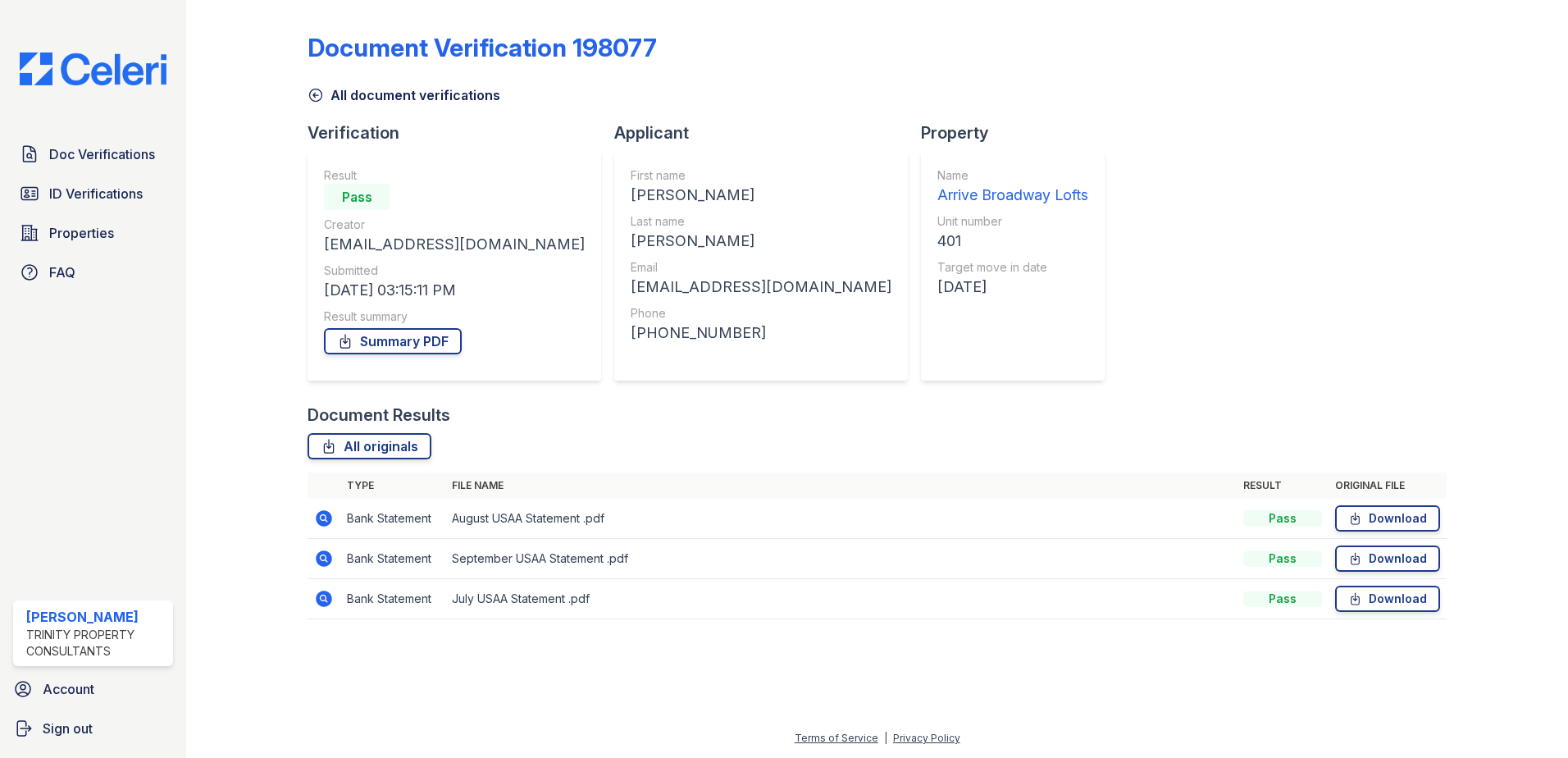
click at [321, 516] on icon at bounding box center [323, 518] width 20 height 20
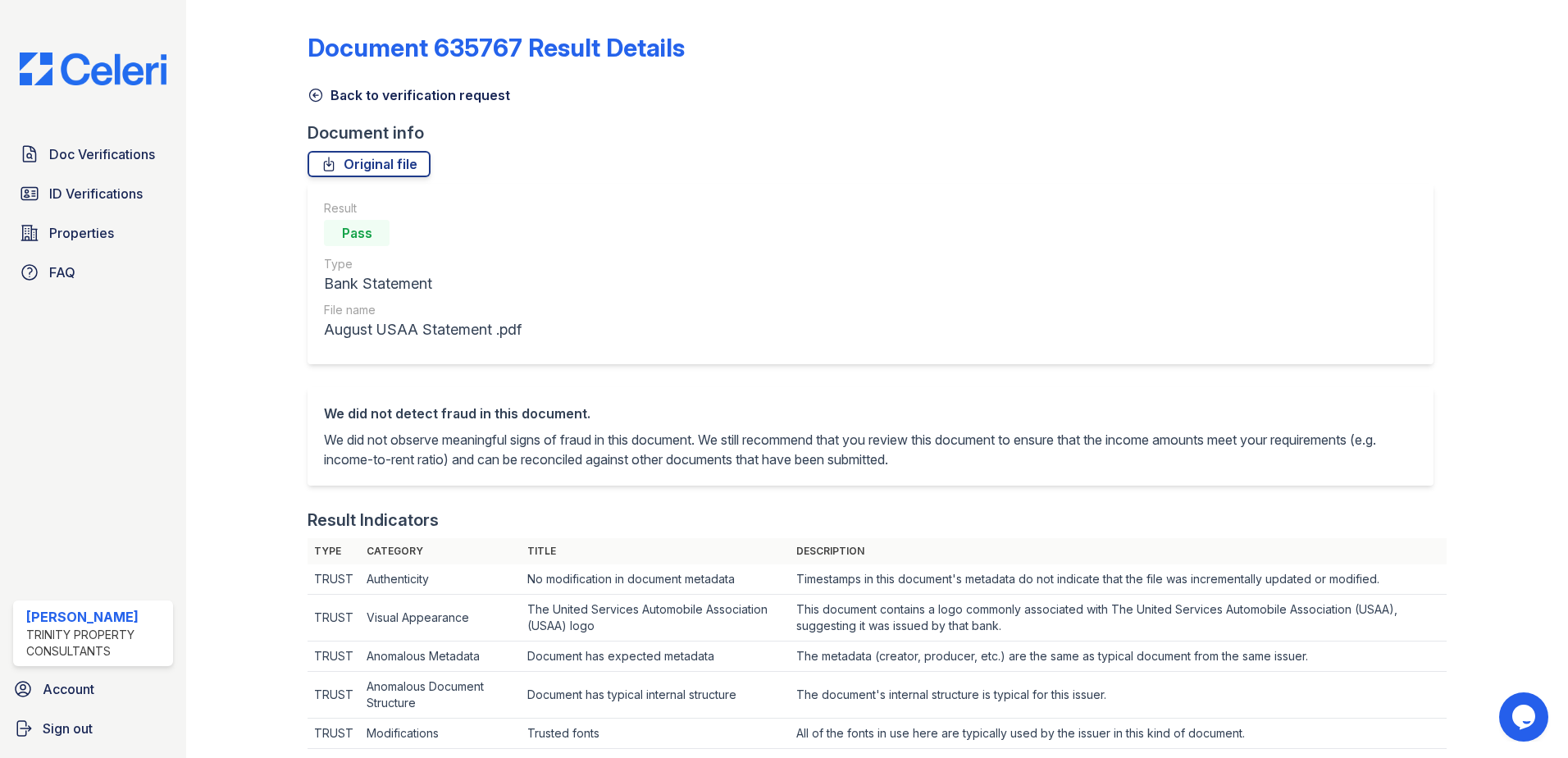
click at [359, 99] on link "Back to verification request" at bounding box center [409, 95] width 203 height 20
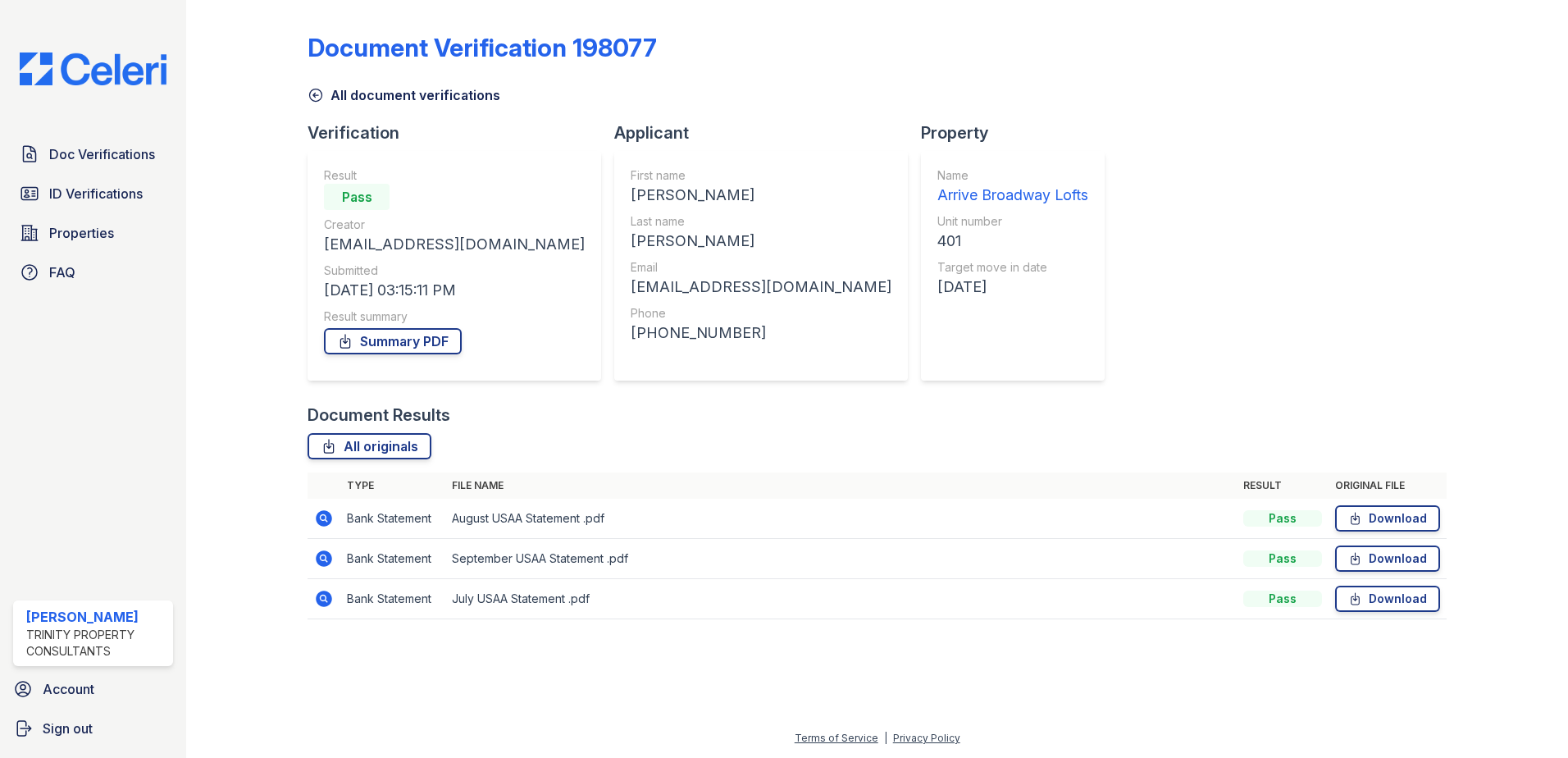
click at [325, 562] on icon at bounding box center [323, 558] width 16 height 16
